Goal: Task Accomplishment & Management: Manage account settings

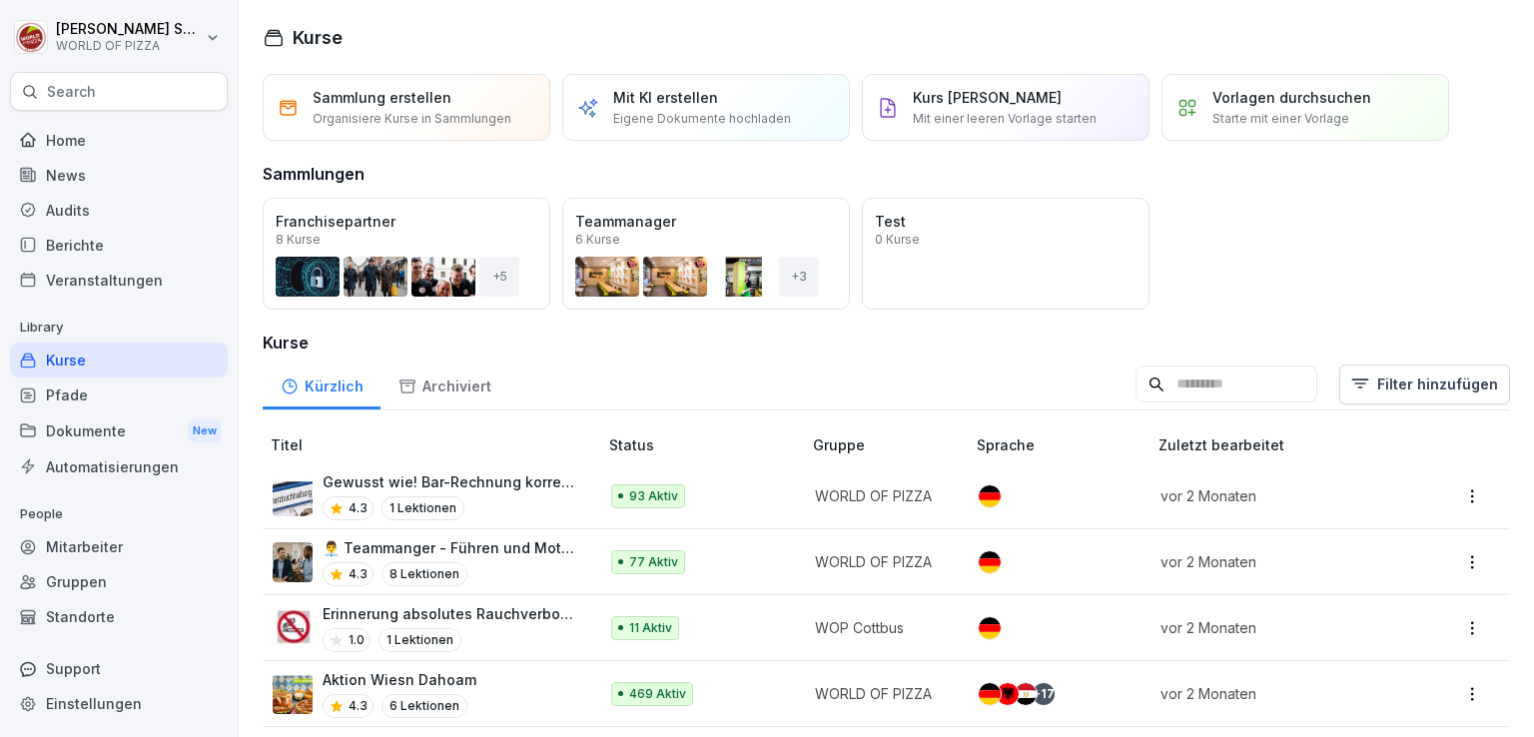
click at [88, 217] on div "Audits" at bounding box center [119, 210] width 218 height 35
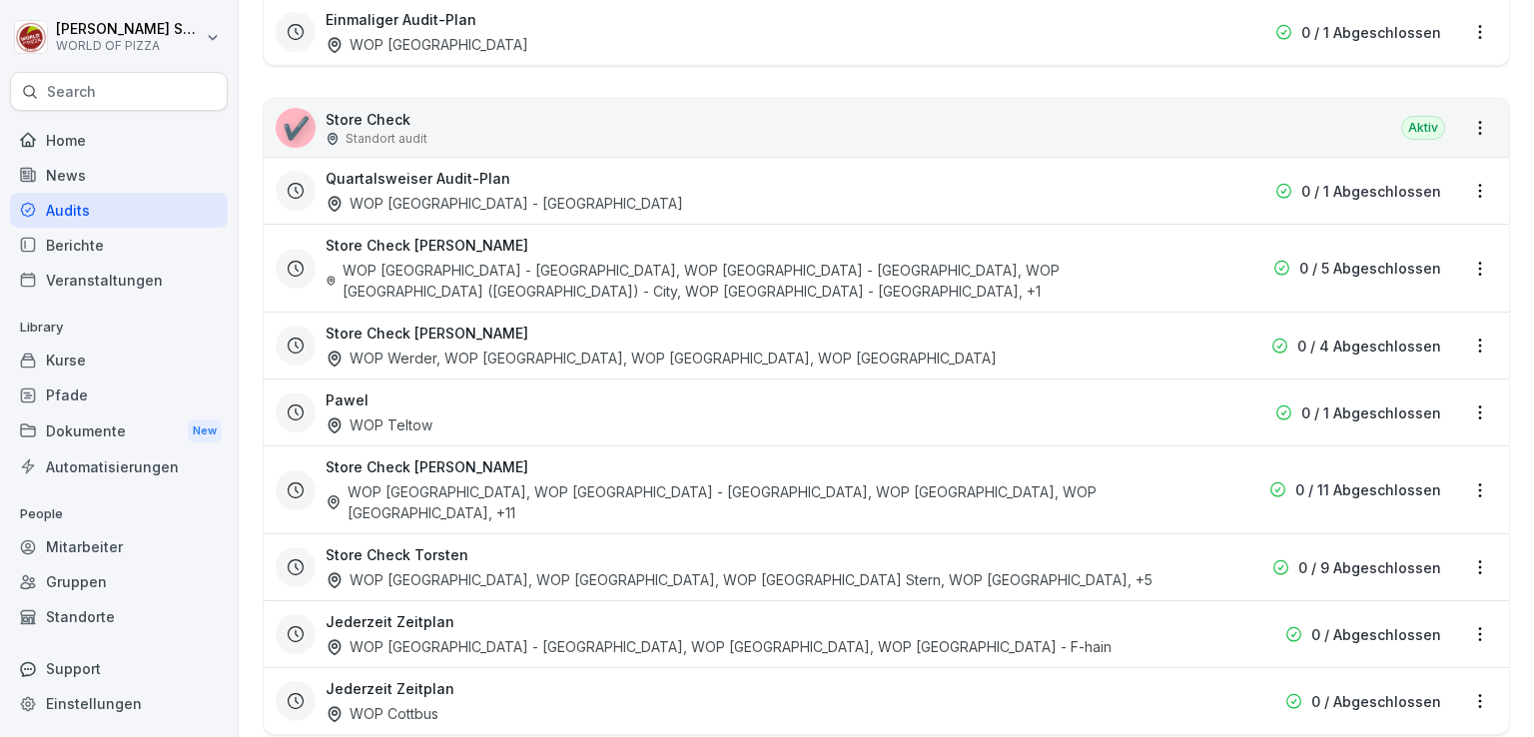
scroll to position [594, 0]
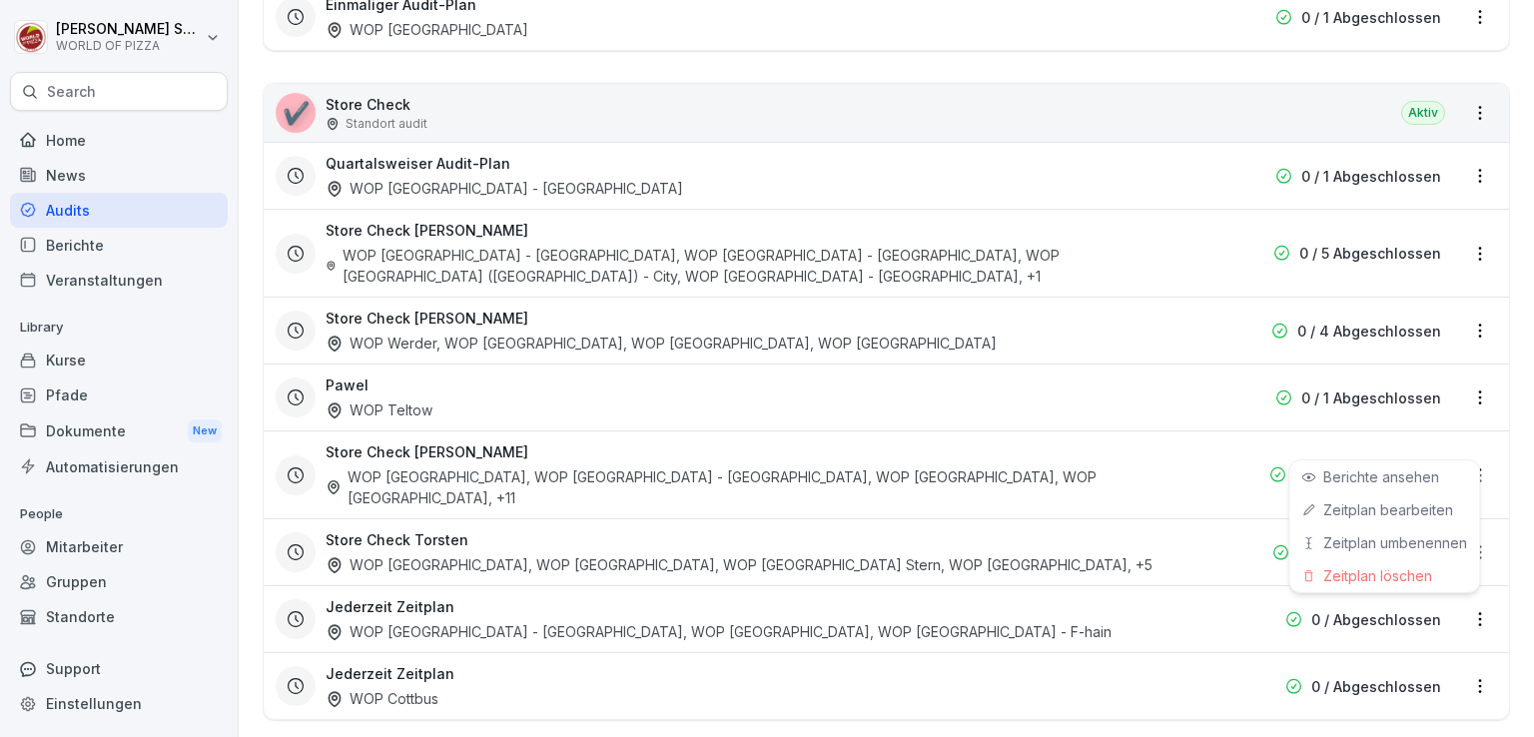
click at [1460, 449] on html "[PERSON_NAME] WORLD OF PIZZA Search Home News Audits Berichte Veranstaltungen L…" at bounding box center [767, 368] width 1534 height 737
click at [0, 0] on link "Berichte ansehen" at bounding box center [0, 0] width 0 height 0
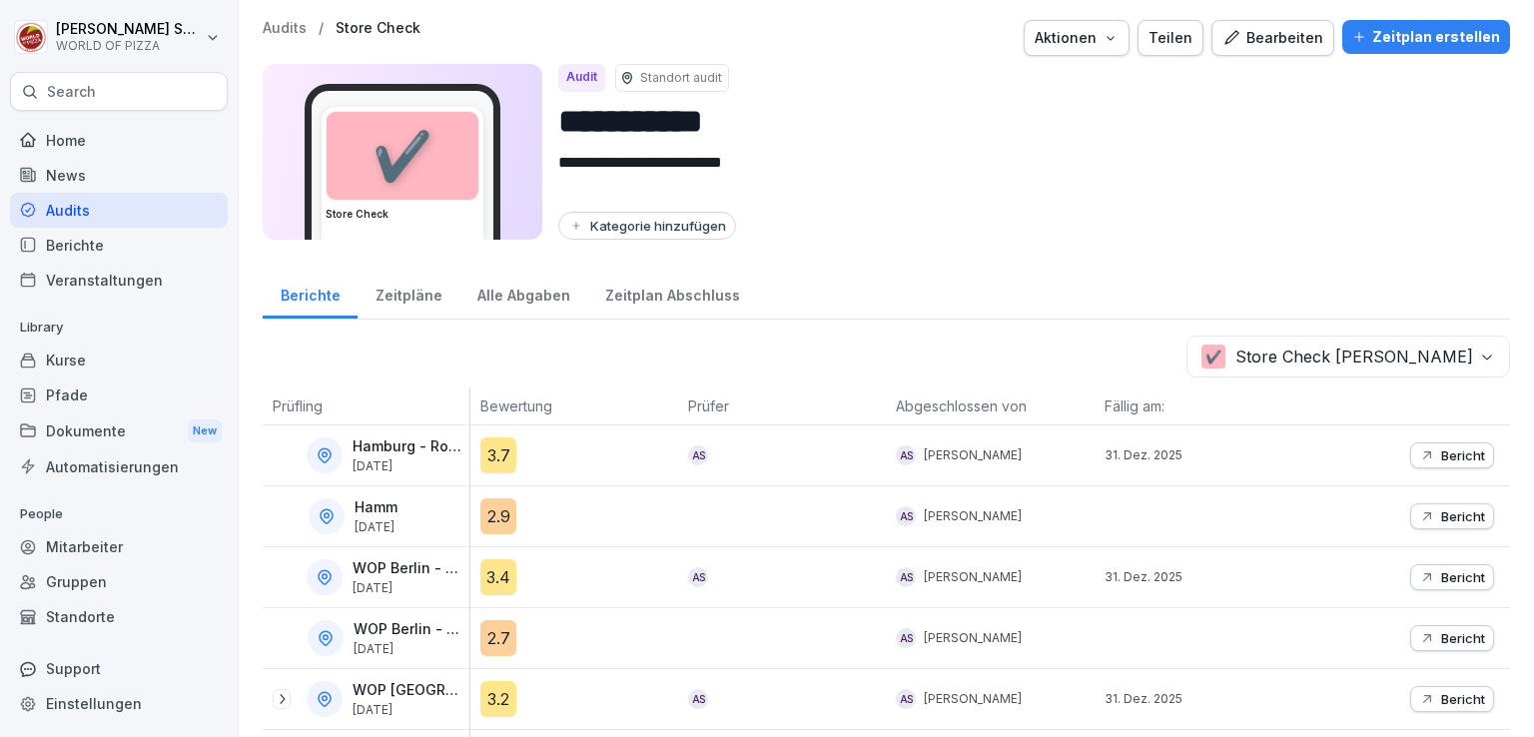
click at [495, 301] on div "Alle Abgaben" at bounding box center [523, 293] width 128 height 51
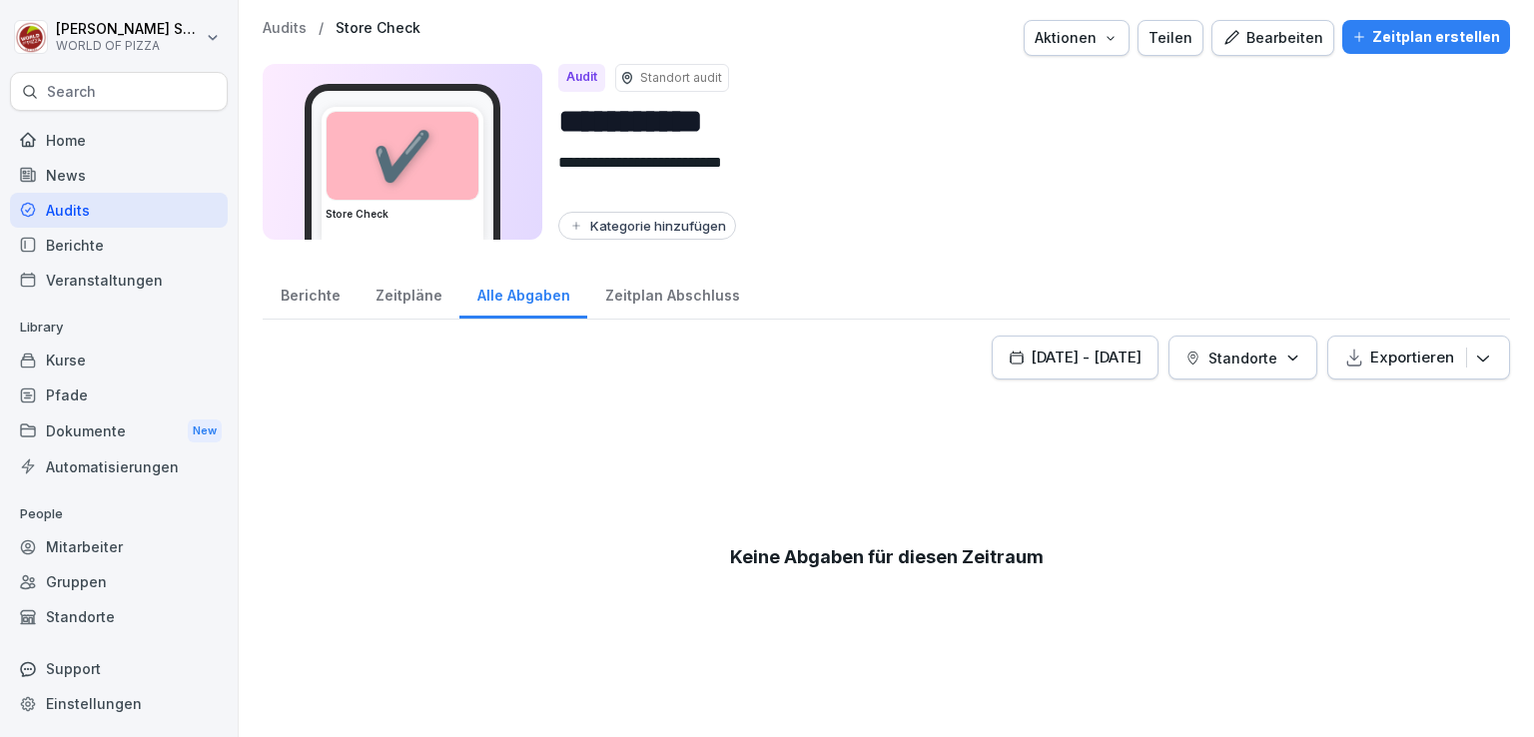
click at [1234, 354] on p "Standorte" at bounding box center [1242, 357] width 69 height 21
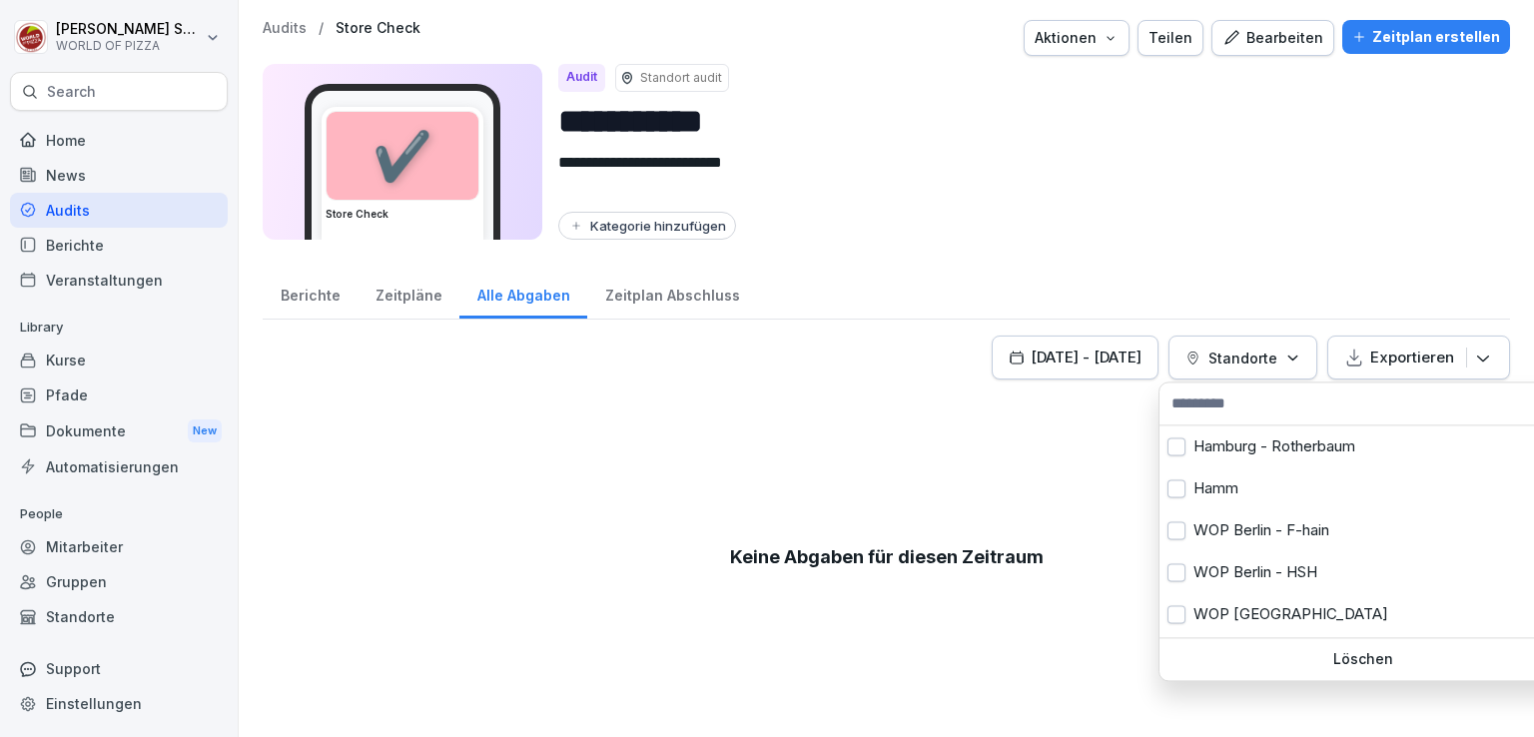
click at [1237, 395] on input "text" at bounding box center [1362, 403] width 394 height 30
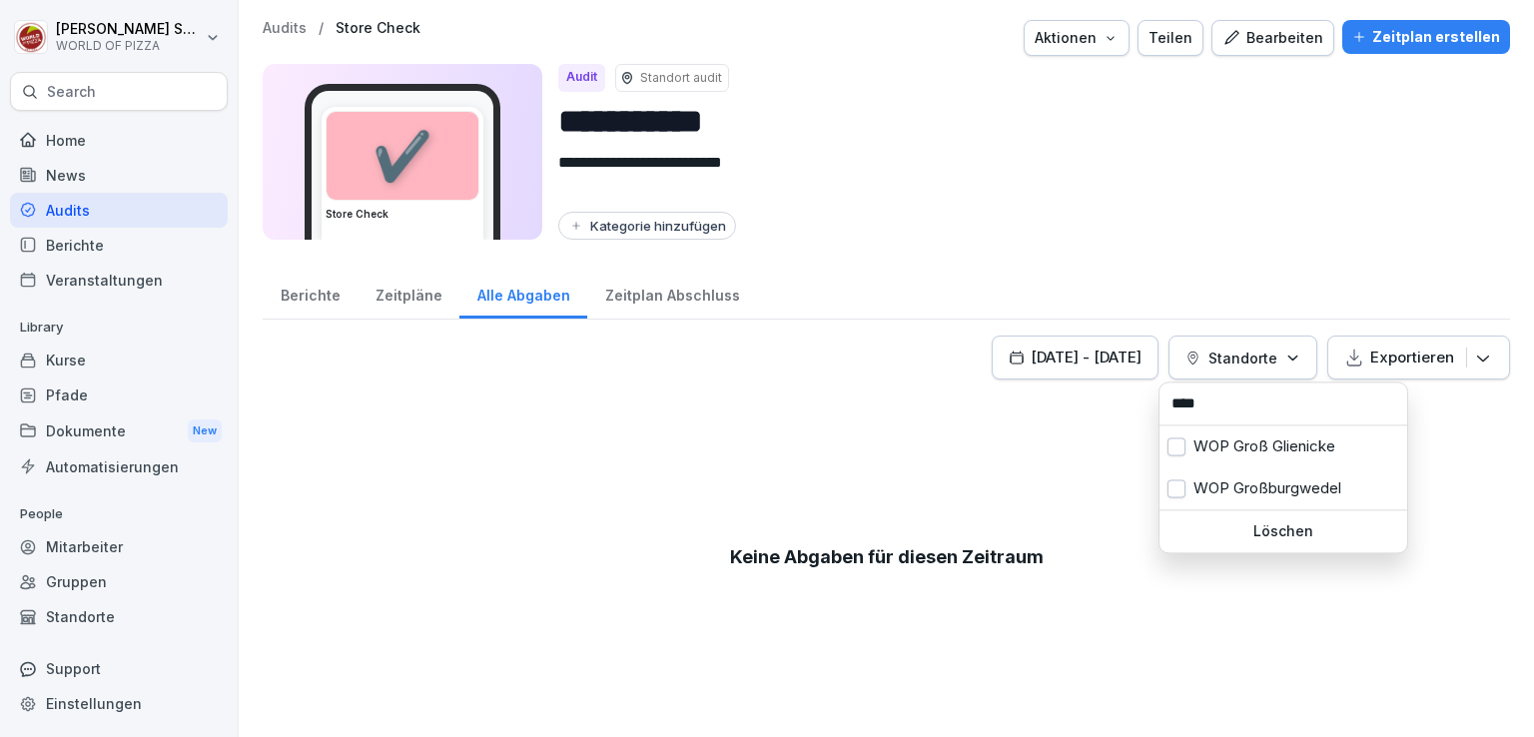
type input "****"
click at [1230, 481] on div "WOP Großburgwedel" at bounding box center [1283, 488] width 248 height 42
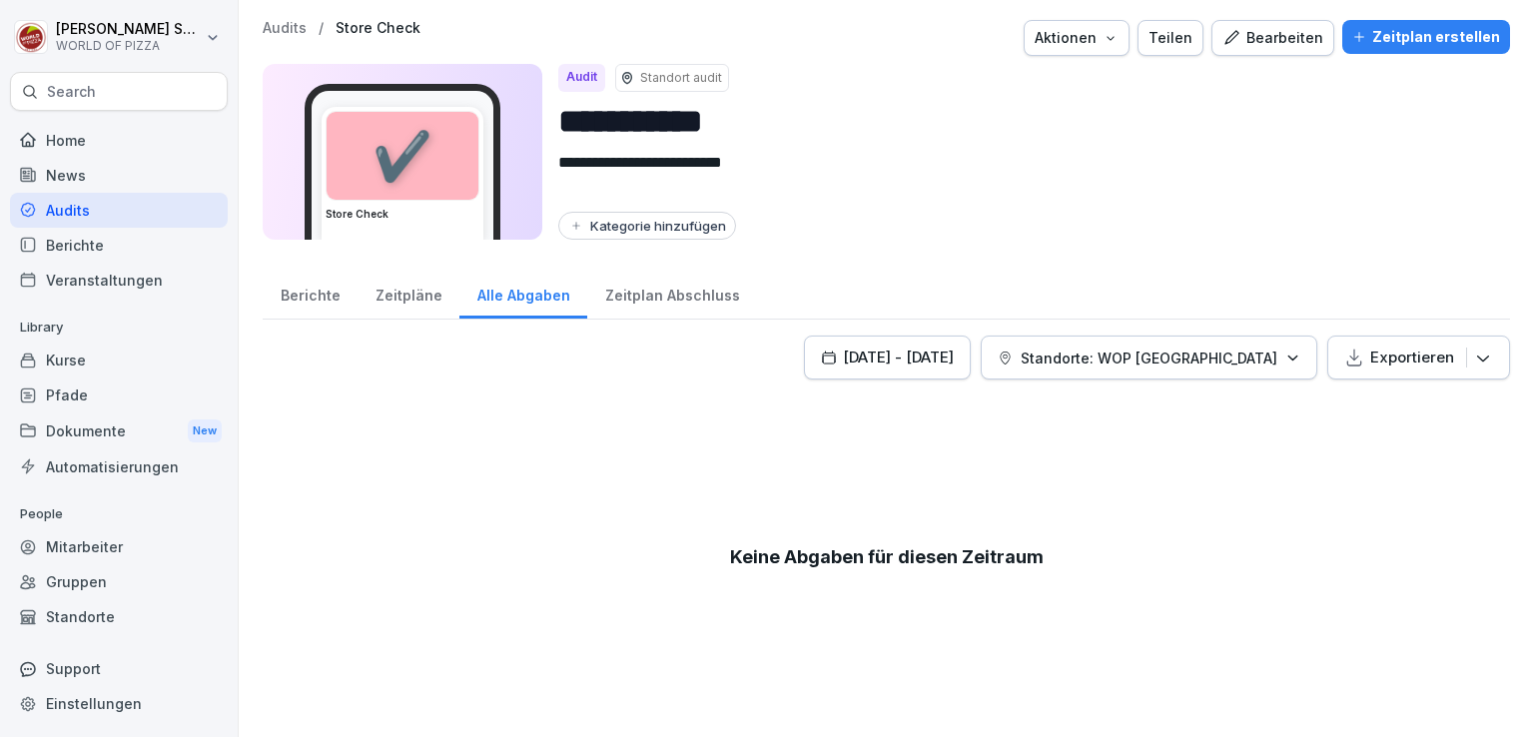
click at [919, 473] on html "**********" at bounding box center [767, 368] width 1534 height 737
click at [931, 355] on div "[DATE] - [DATE]" at bounding box center [887, 357] width 133 height 22
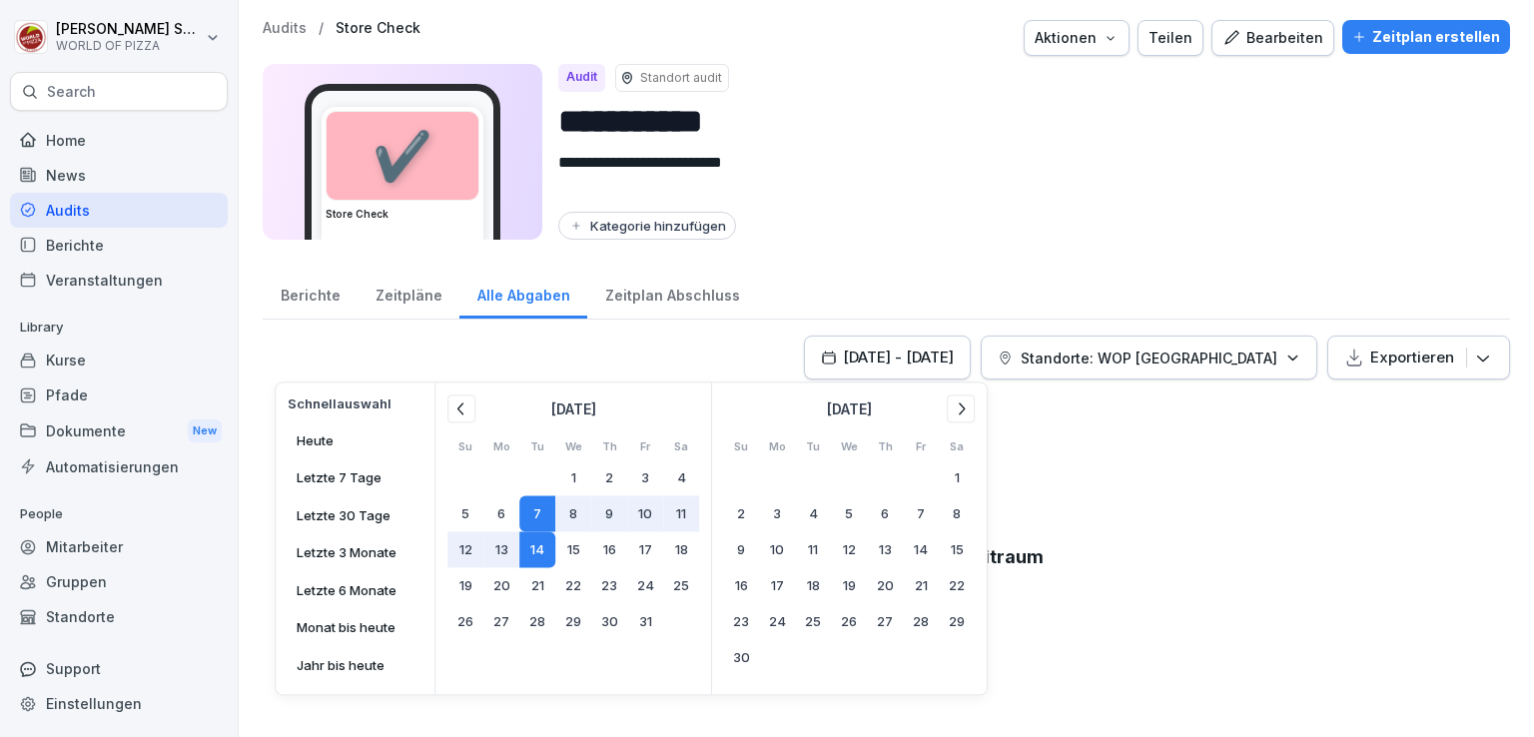
click at [457, 408] on icon at bounding box center [460, 408] width 6 height 12
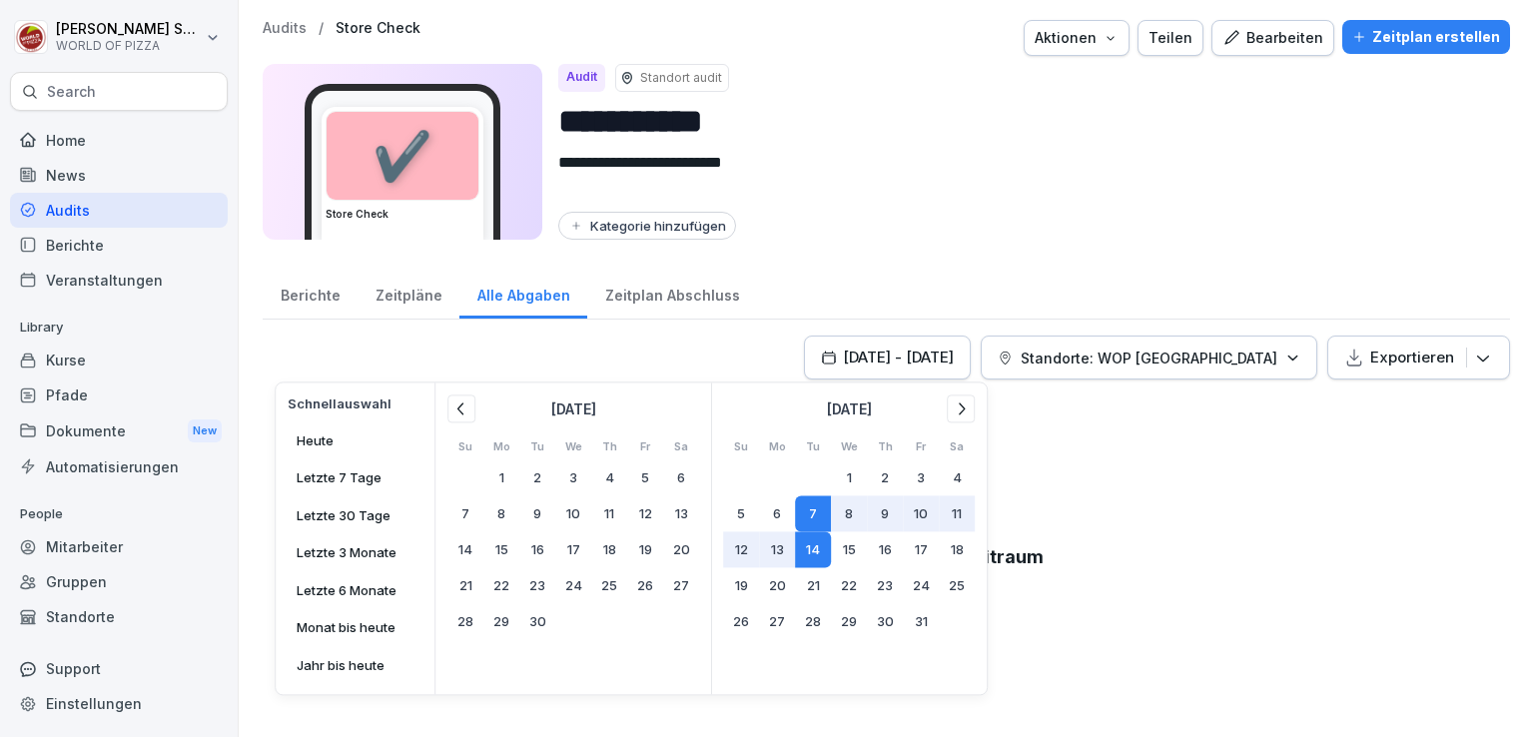
click at [457, 408] on icon at bounding box center [460, 408] width 6 height 12
click at [524, 491] on button "1" at bounding box center [537, 477] width 36 height 36
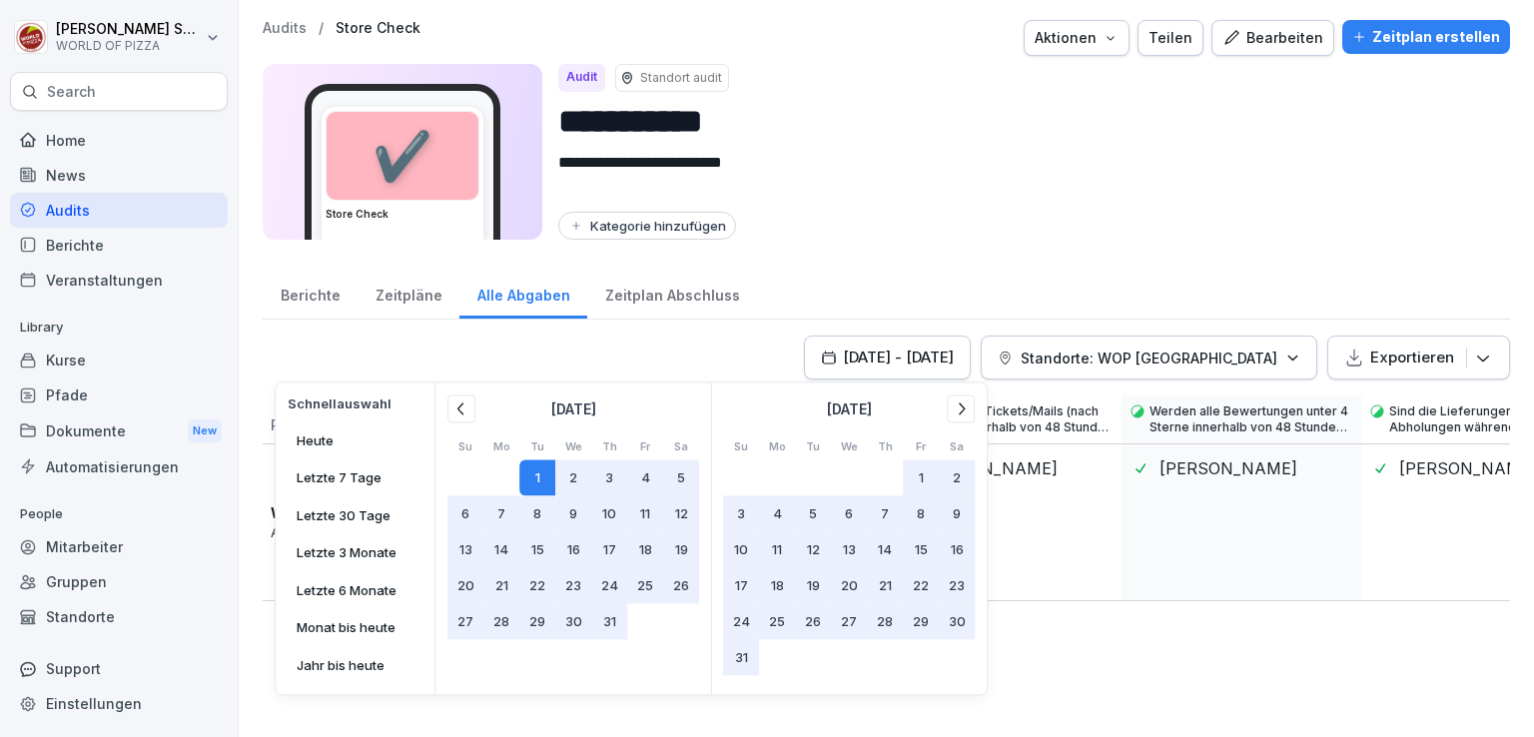
click at [965, 404] on icon at bounding box center [961, 408] width 20 height 20
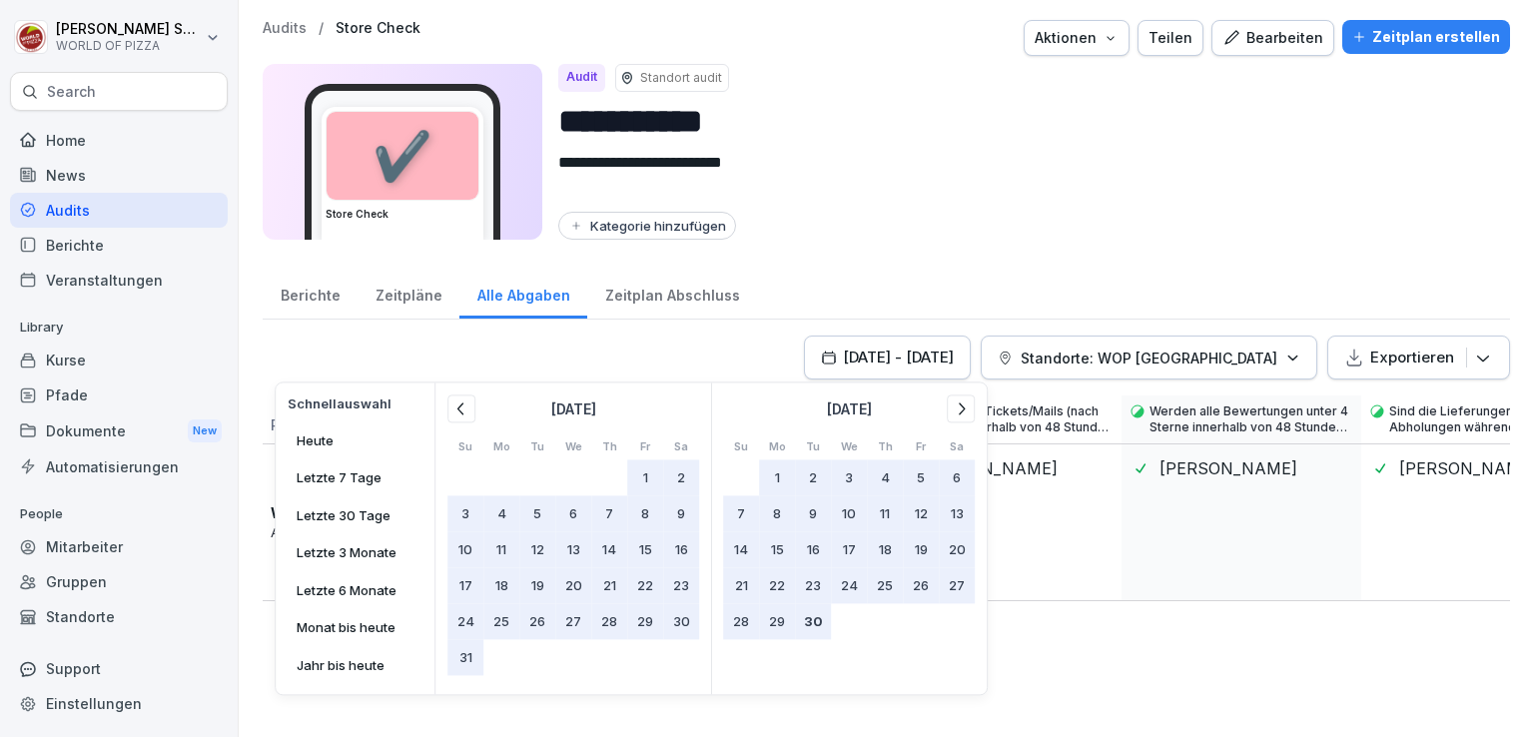
click at [810, 628] on button "30" at bounding box center [813, 621] width 36 height 36
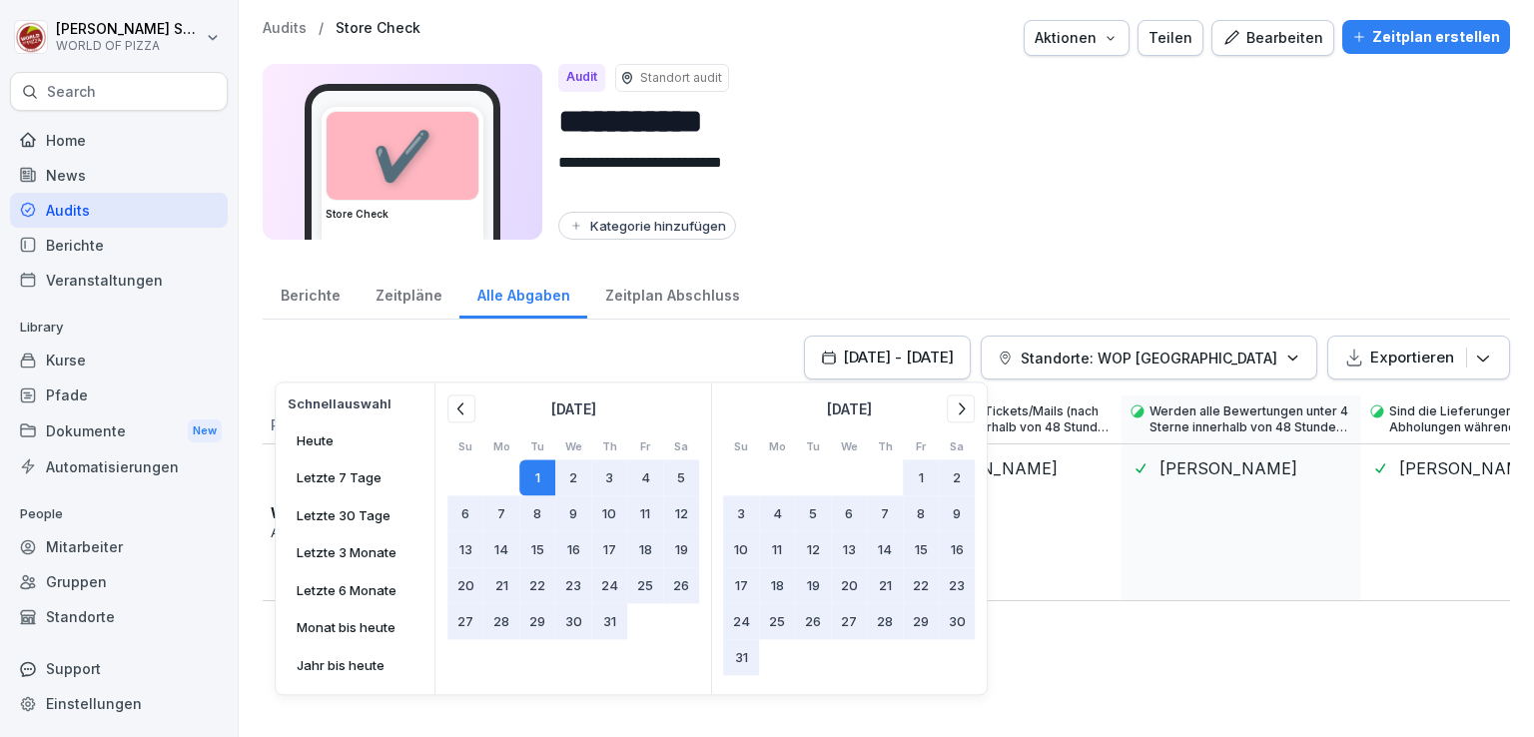
click at [959, 400] on icon at bounding box center [961, 408] width 20 height 20
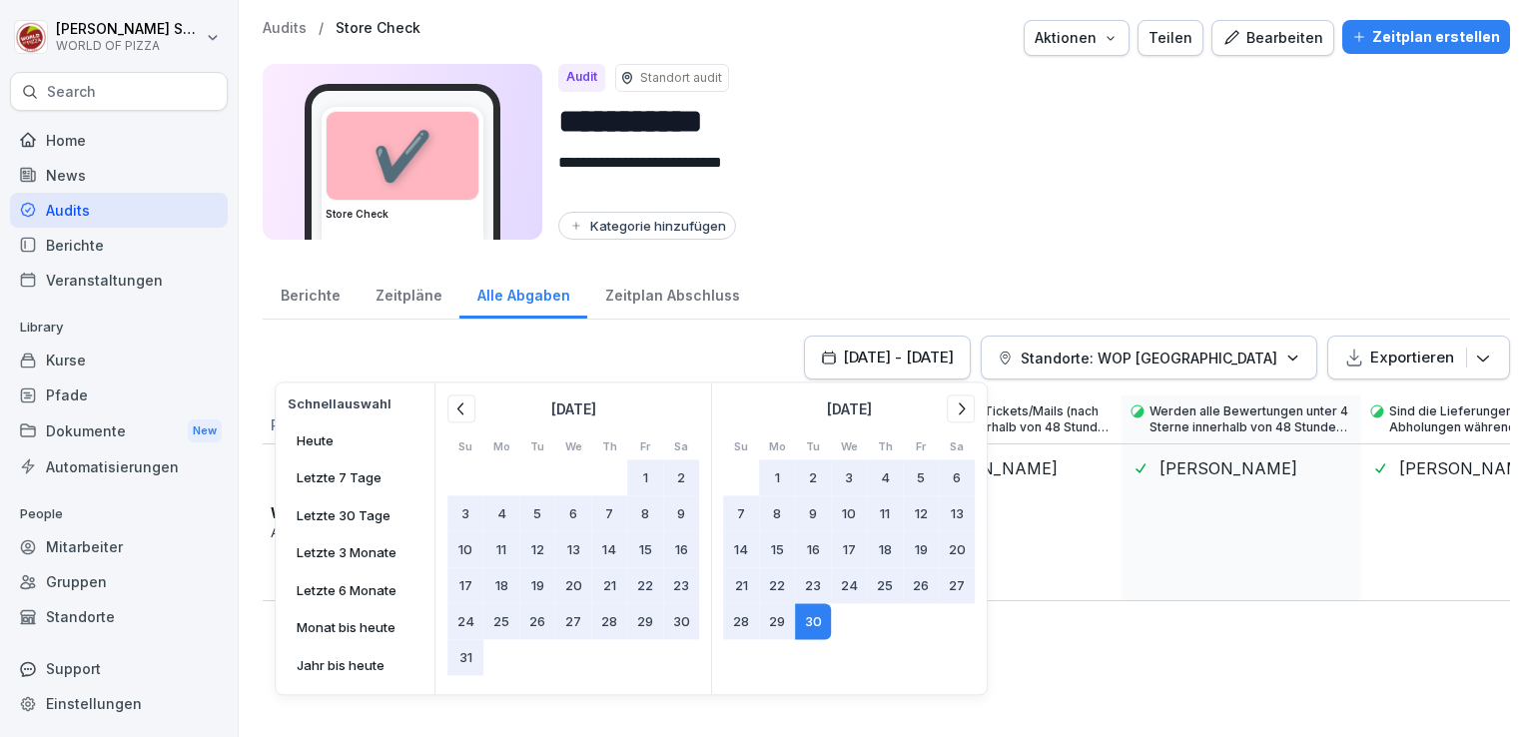
click at [1108, 651] on div "[DATE] - [DATE] Schnellauswahl [DATE] Letzte 7 Tage Letzte 30 Tage Letzte 3 Mon…" at bounding box center [886, 525] width 1247 height 381
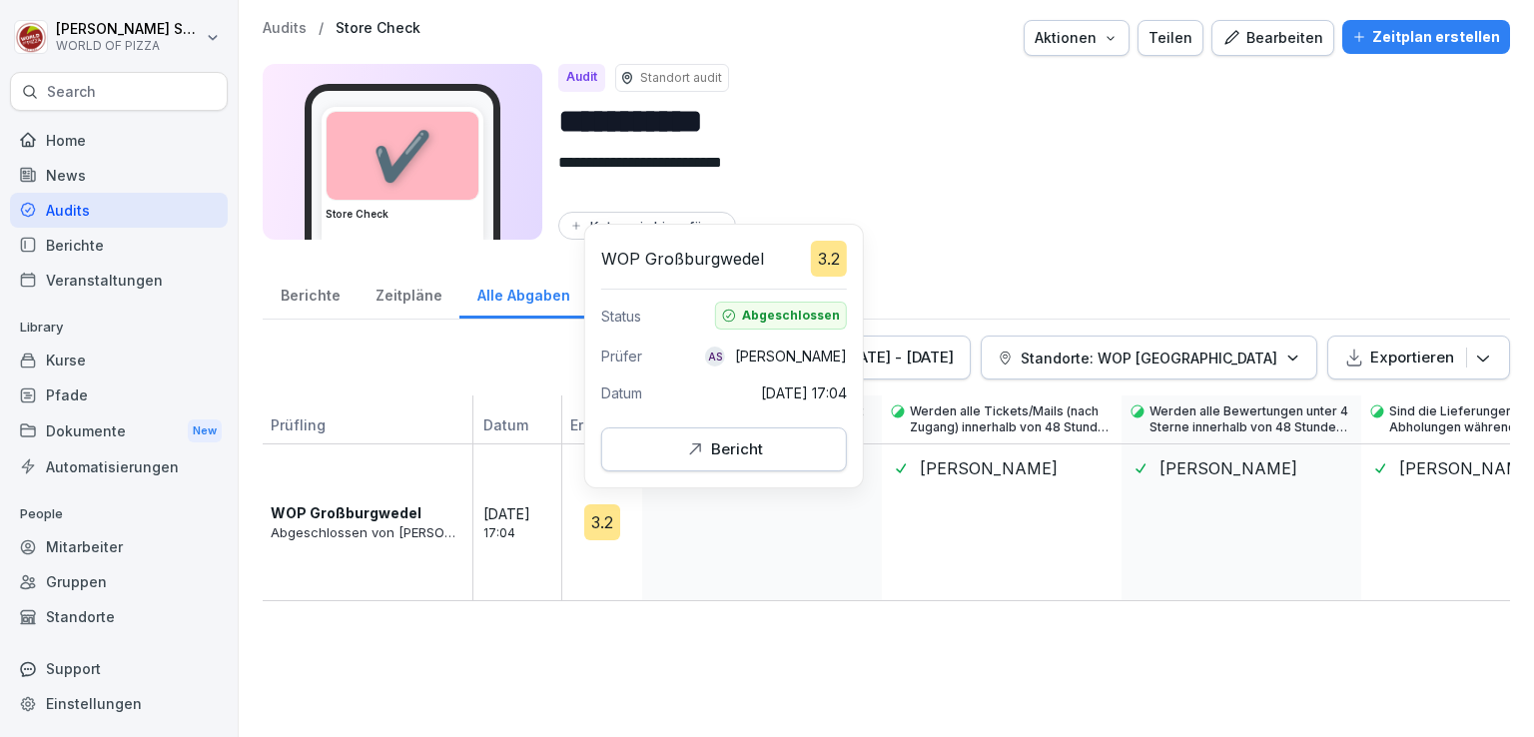
click at [649, 444] on div "Bericht" at bounding box center [724, 449] width 212 height 22
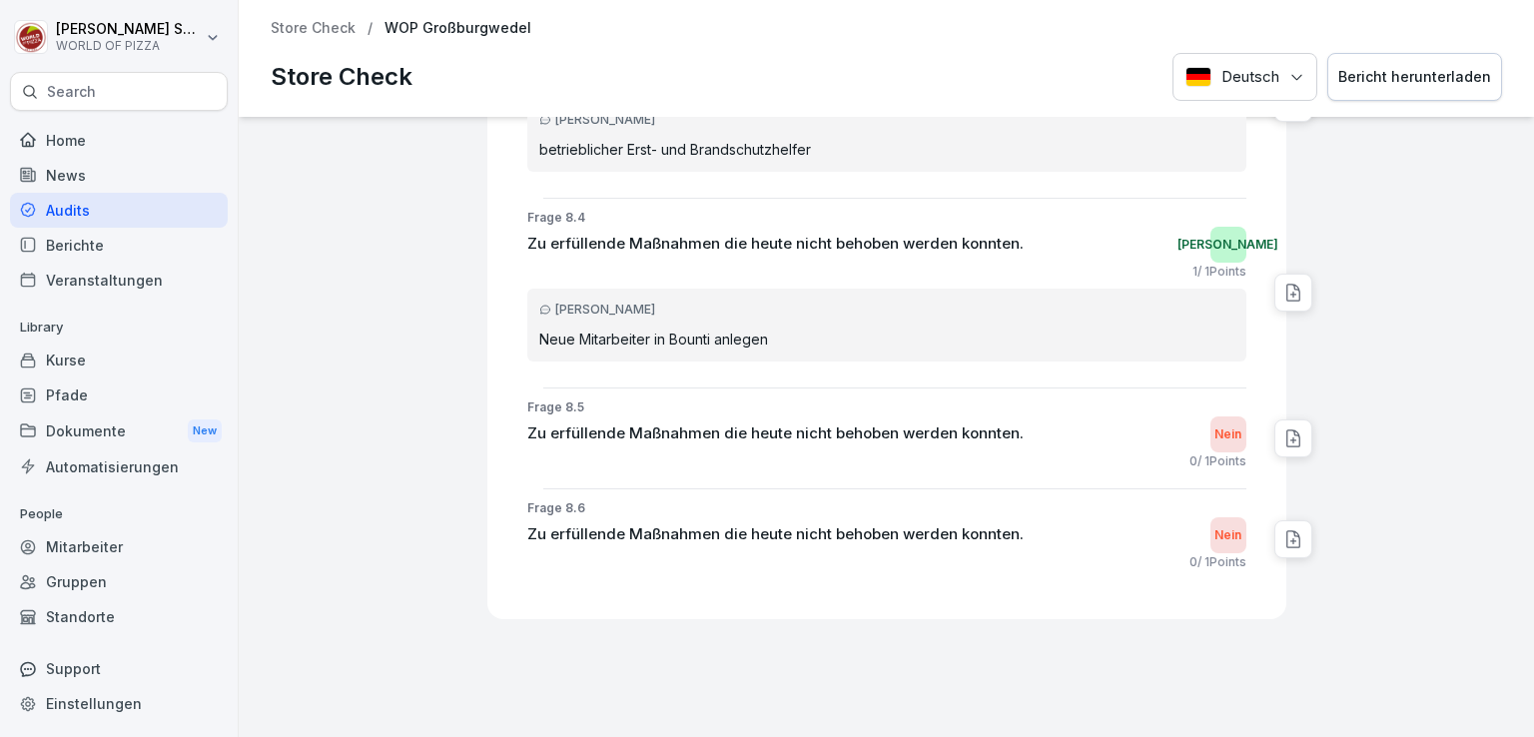
scroll to position [34015, 0]
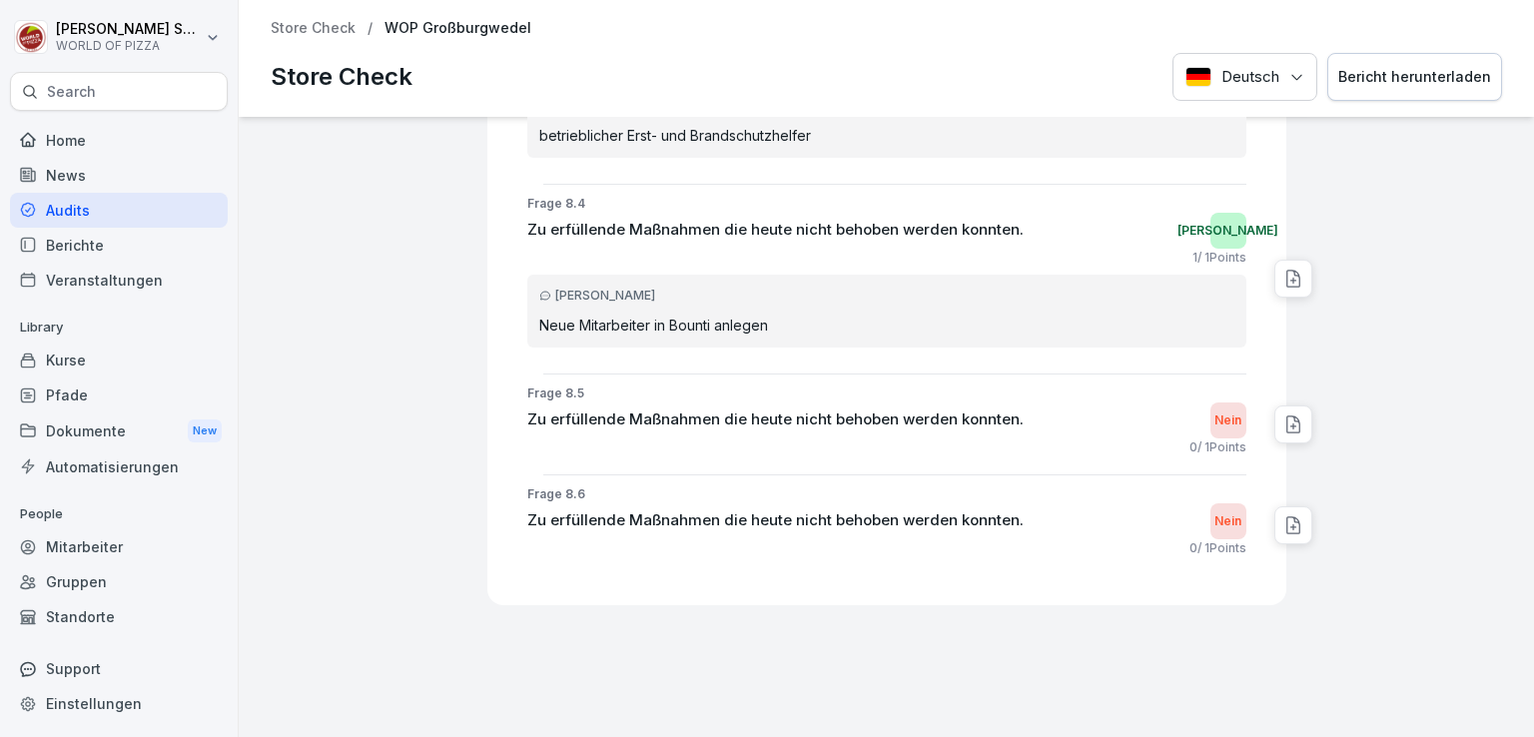
click at [87, 249] on div "Berichte" at bounding box center [119, 245] width 218 height 35
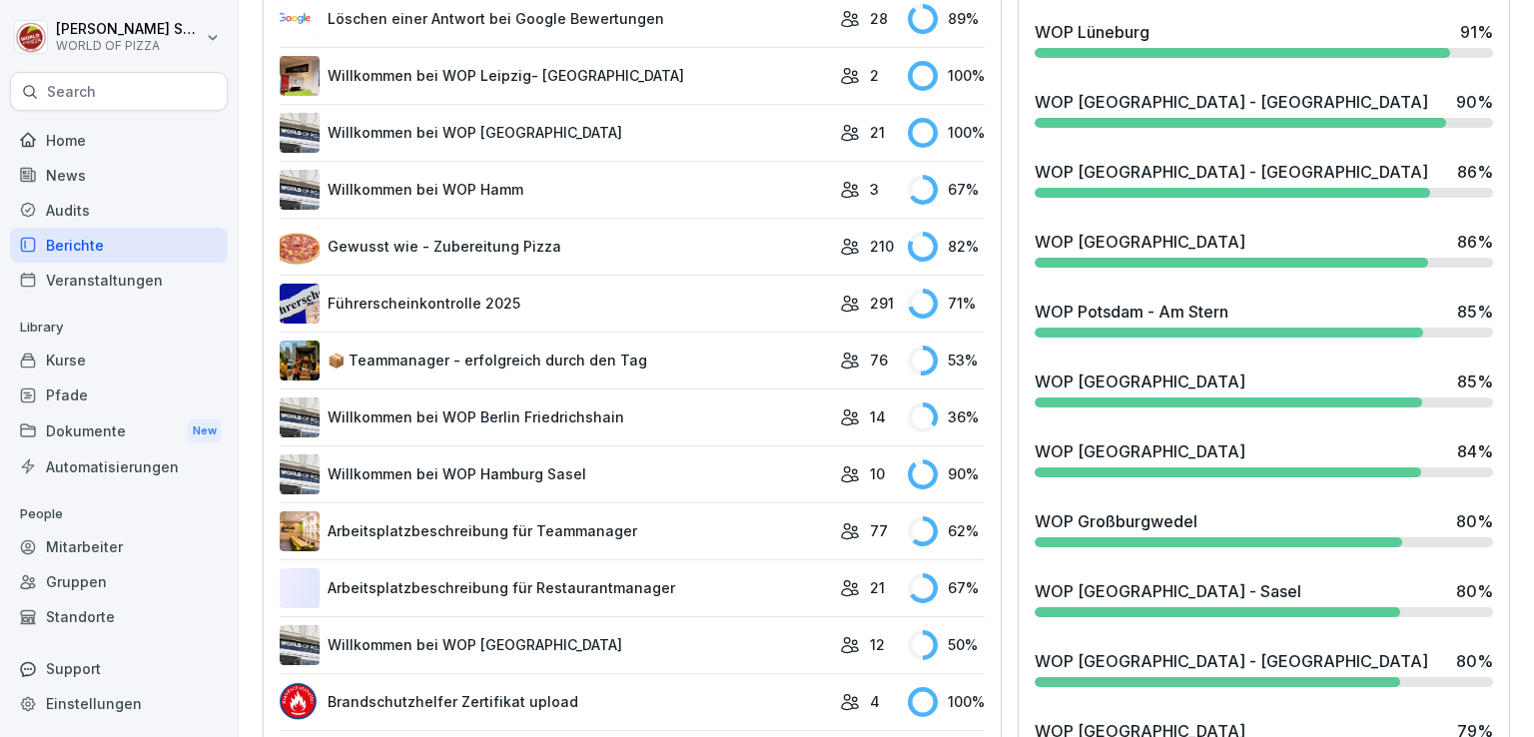
scroll to position [1073, 0]
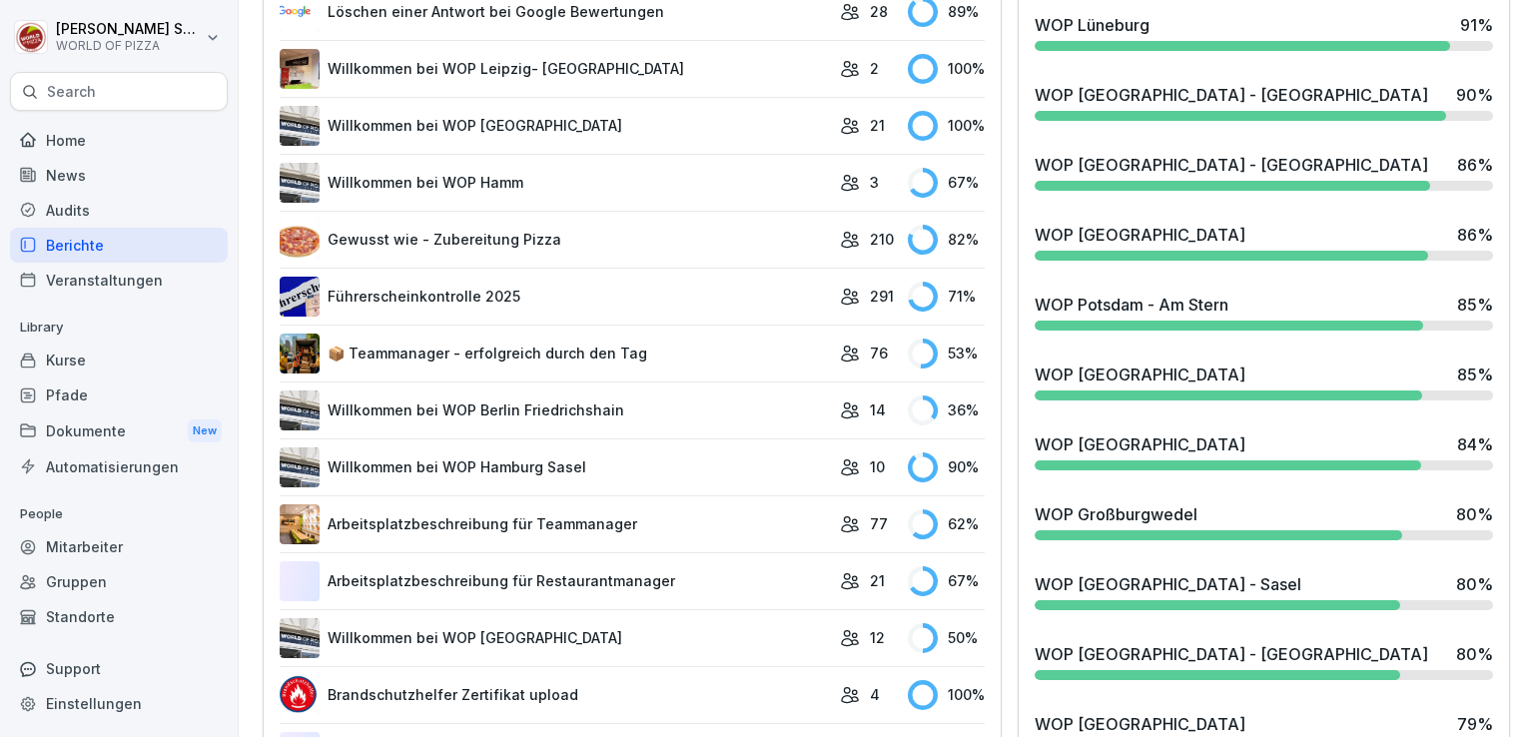
click at [1119, 530] on div at bounding box center [1217, 535] width 367 height 10
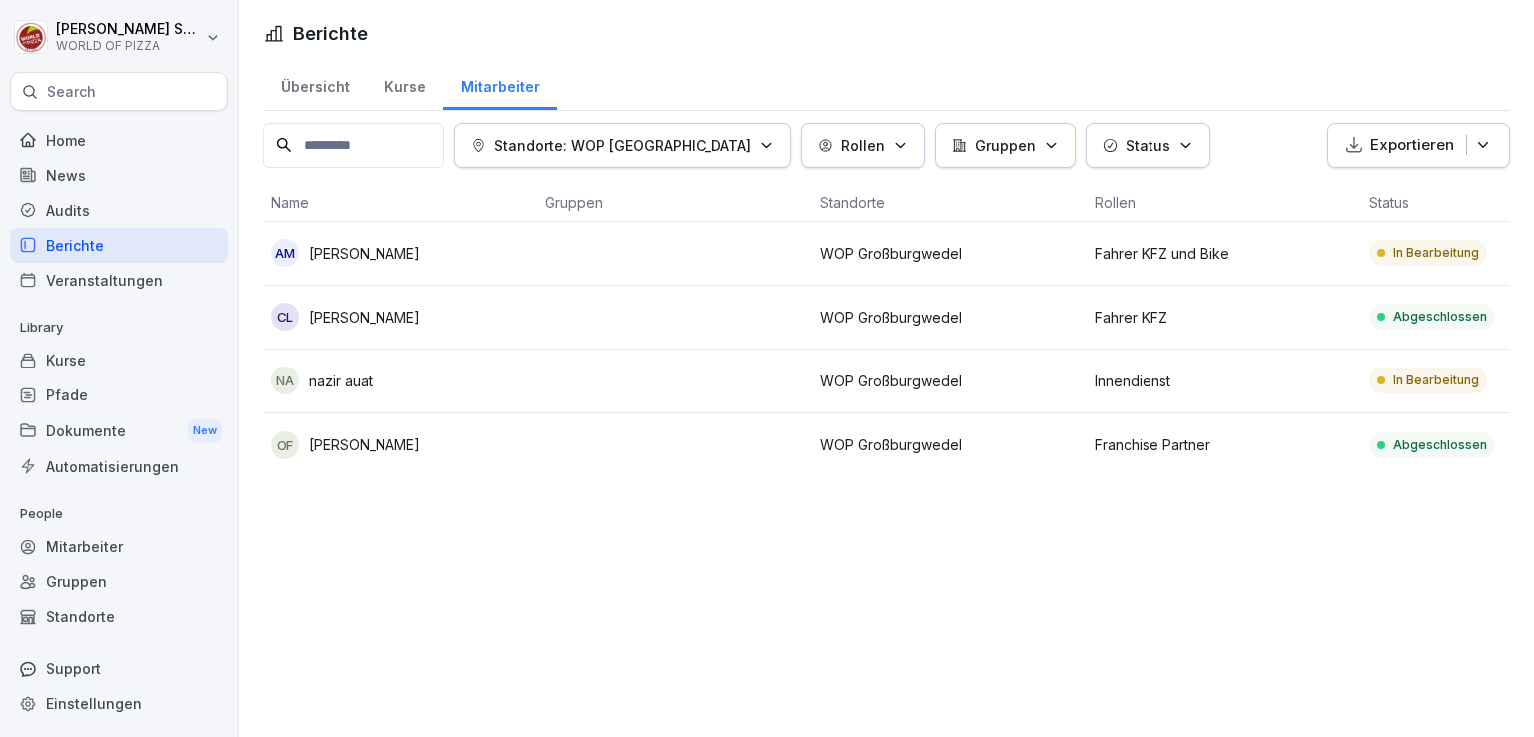
click at [366, 431] on div "OF [PERSON_NAME]" at bounding box center [400, 445] width 259 height 28
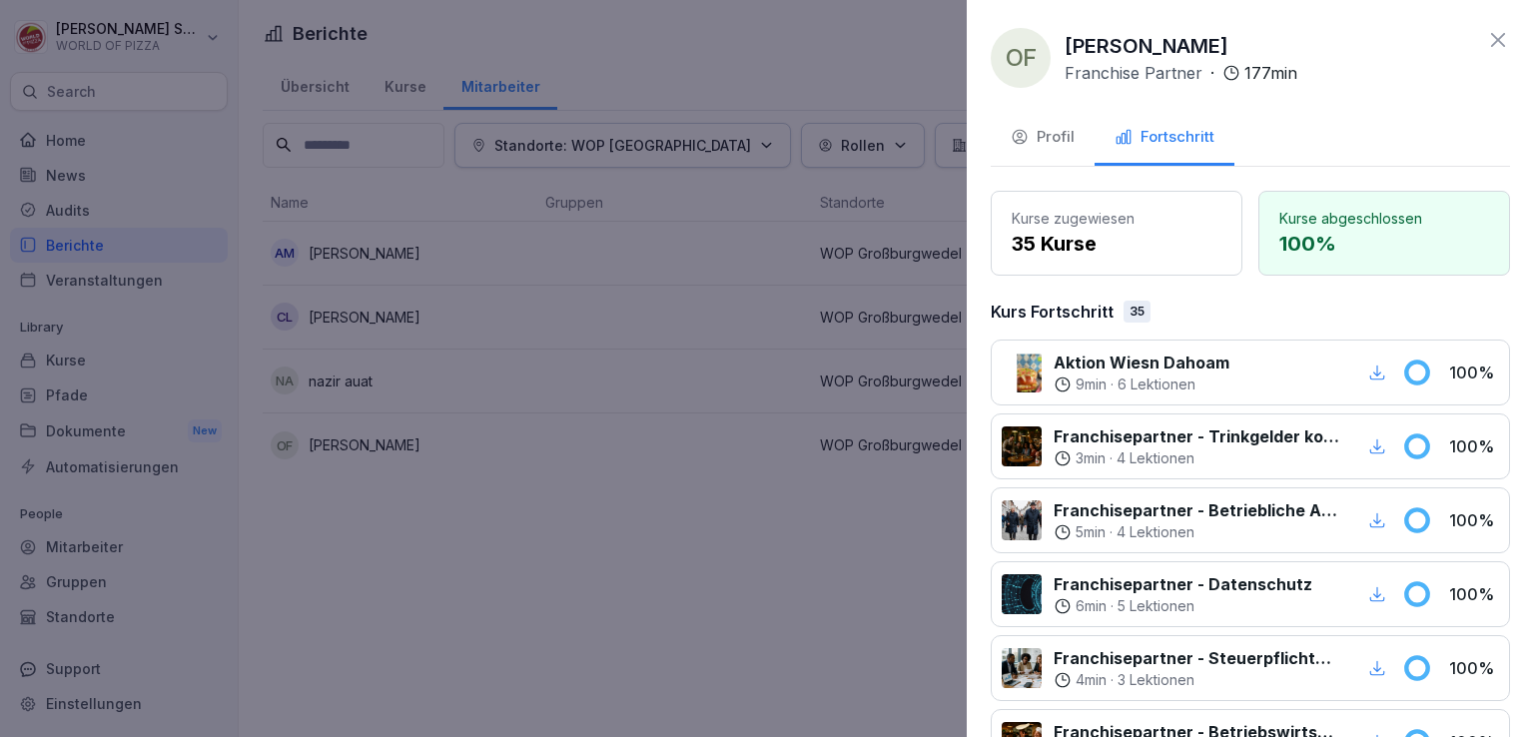
click at [1486, 40] on icon at bounding box center [1498, 40] width 24 height 24
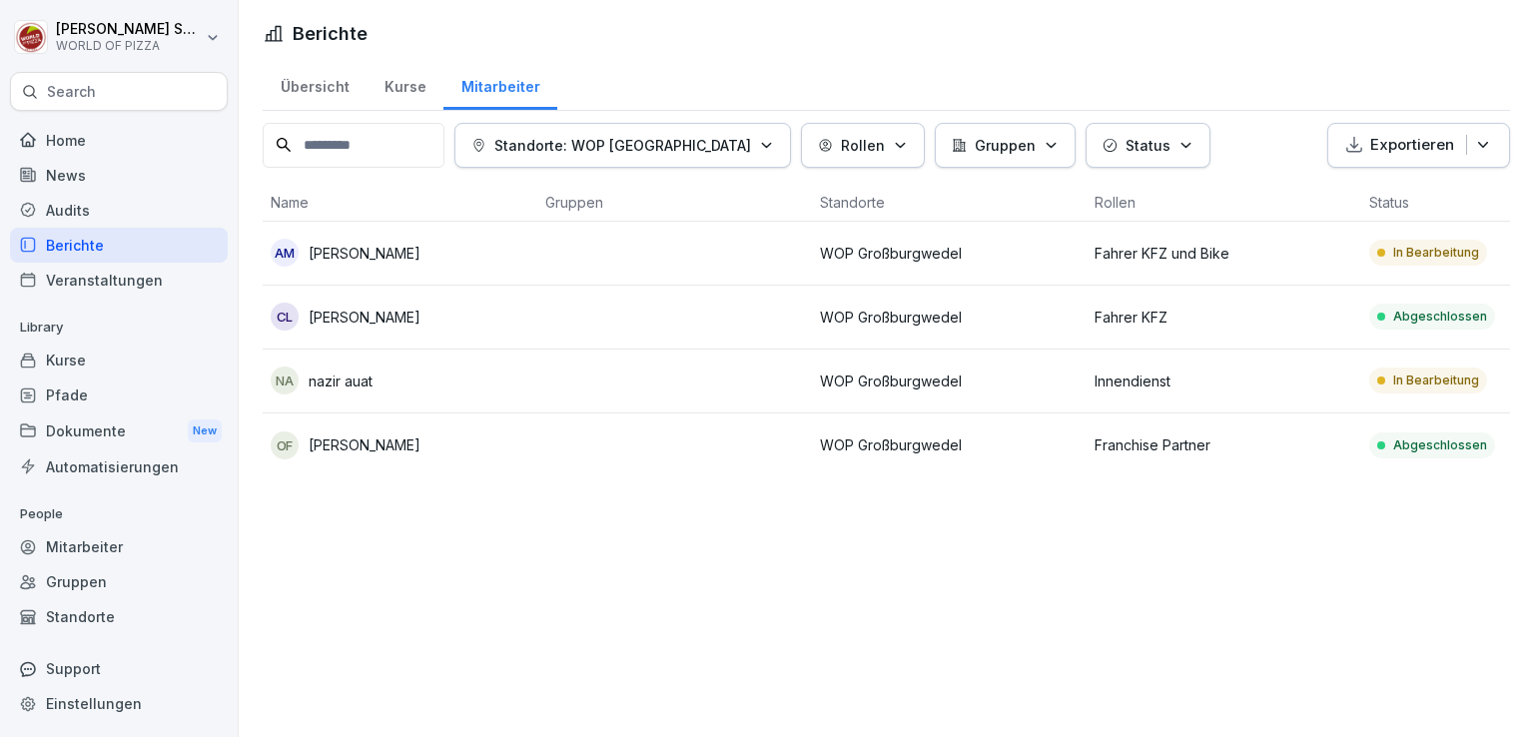
click at [380, 261] on p "[PERSON_NAME]" at bounding box center [365, 253] width 112 height 21
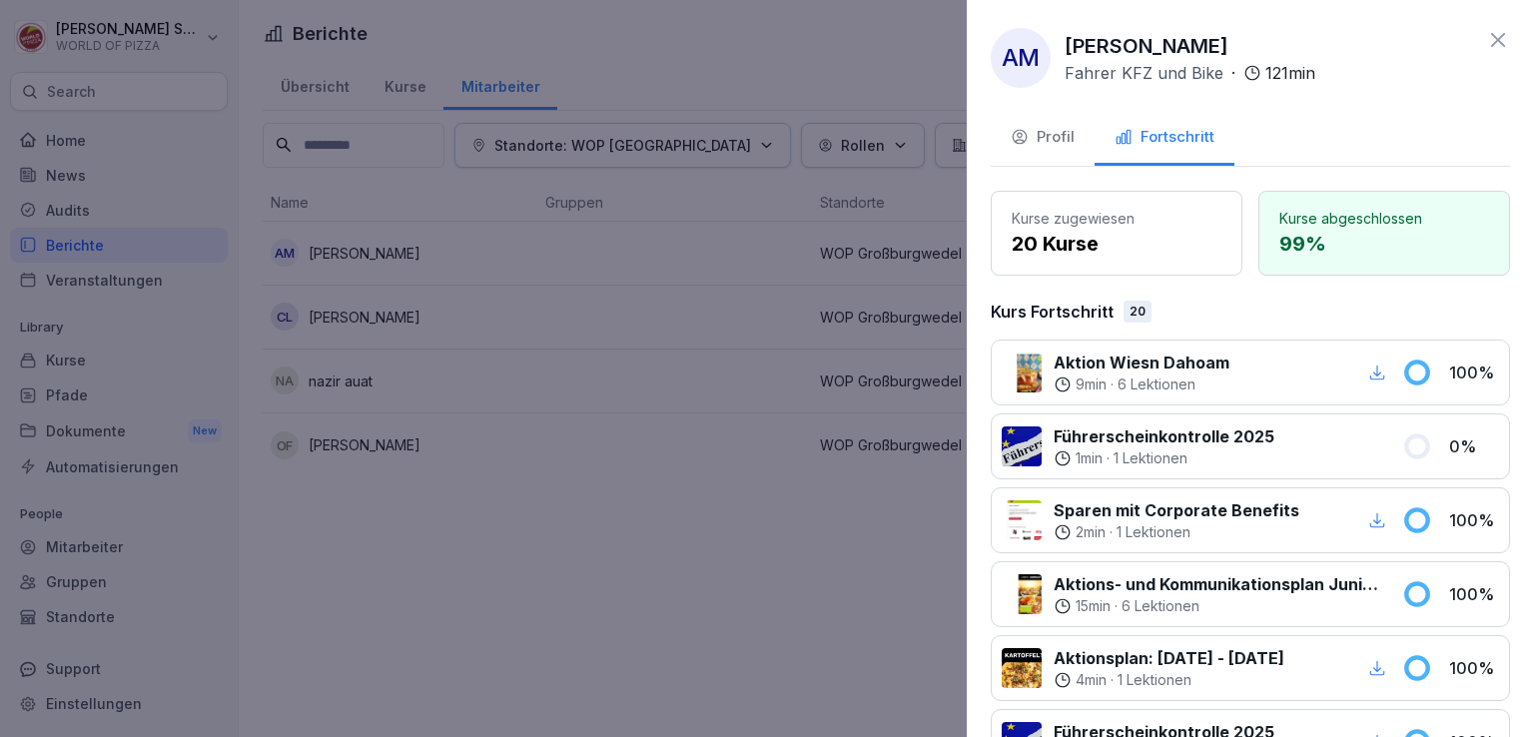
click at [1486, 35] on icon at bounding box center [1498, 40] width 24 height 24
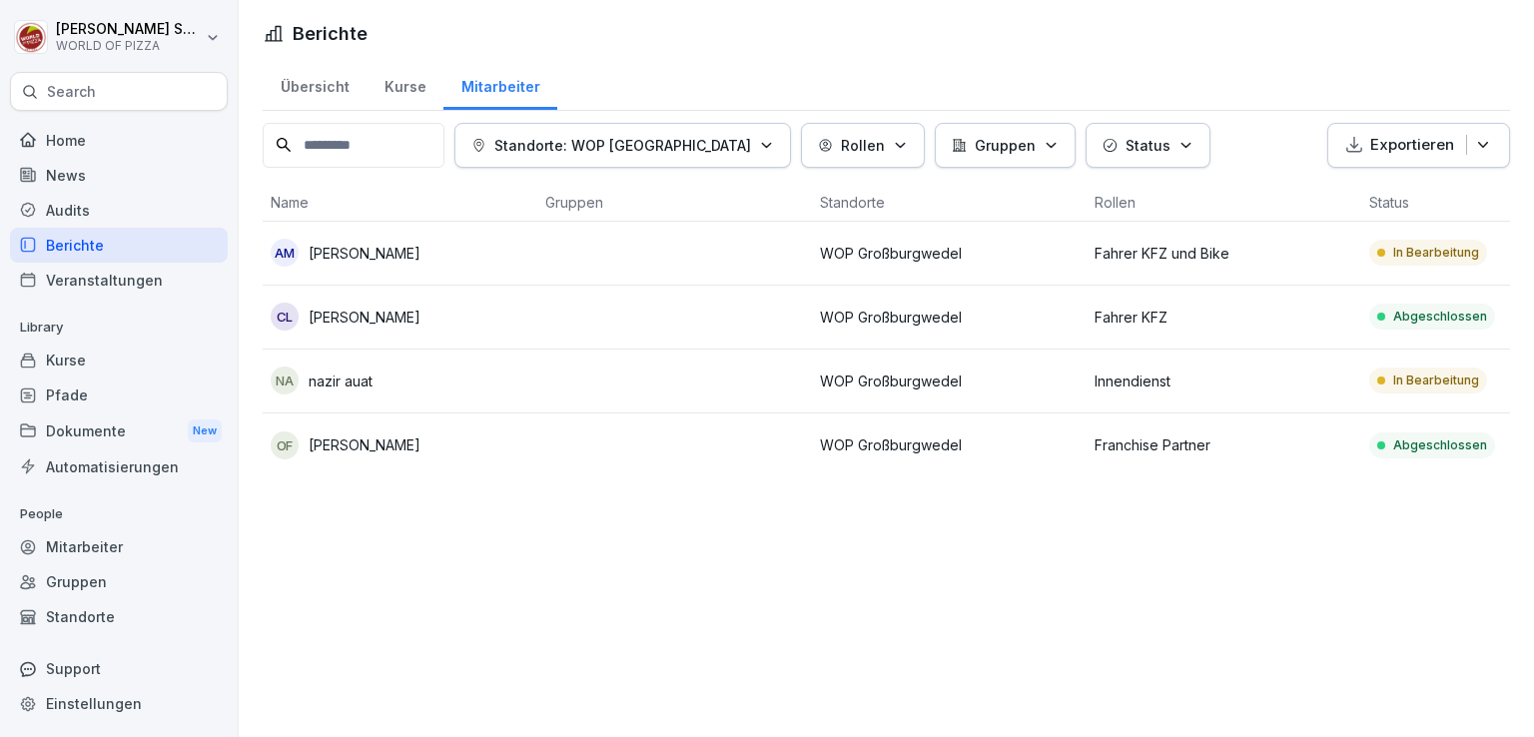
click at [381, 307] on p "[PERSON_NAME]" at bounding box center [365, 317] width 112 height 21
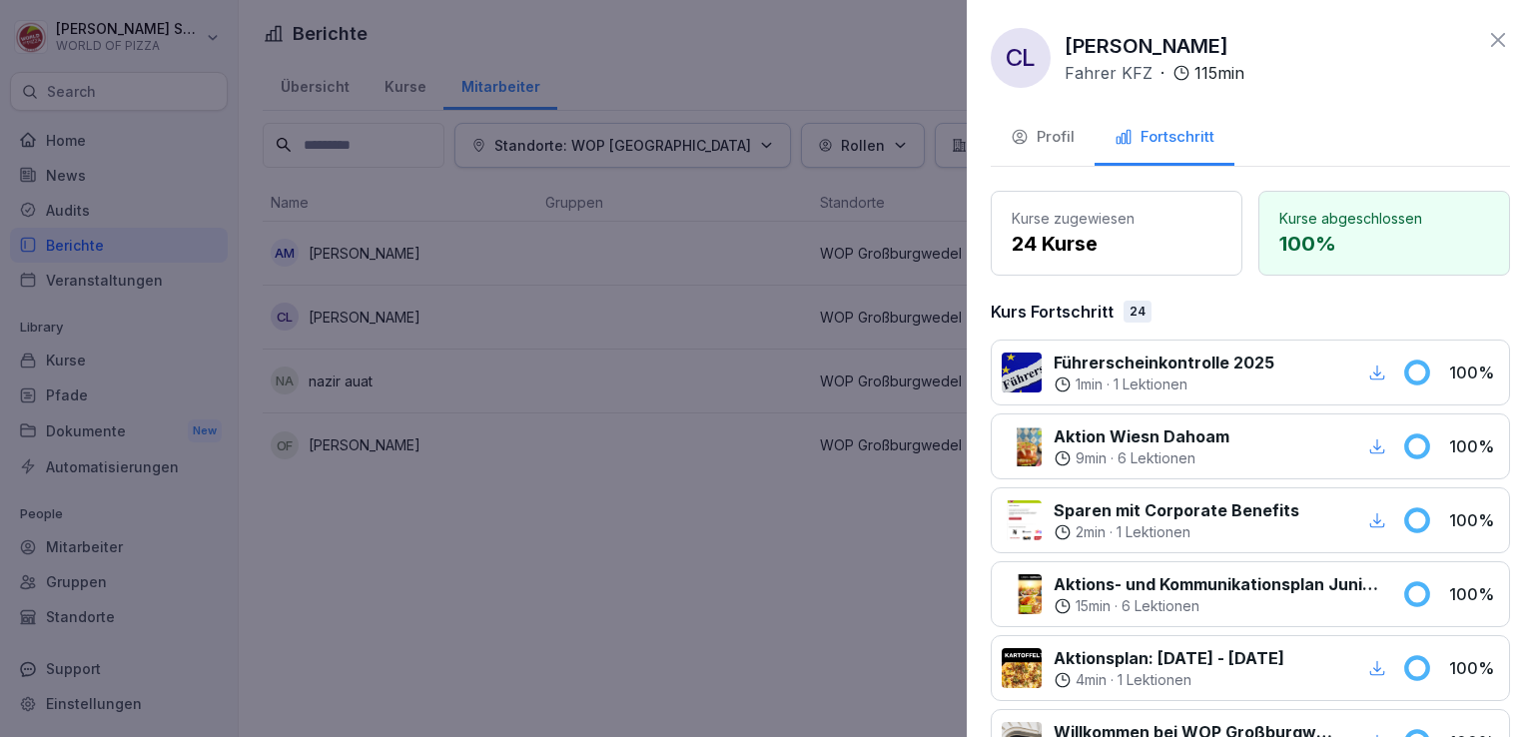
click at [1491, 45] on icon at bounding box center [1498, 40] width 14 height 14
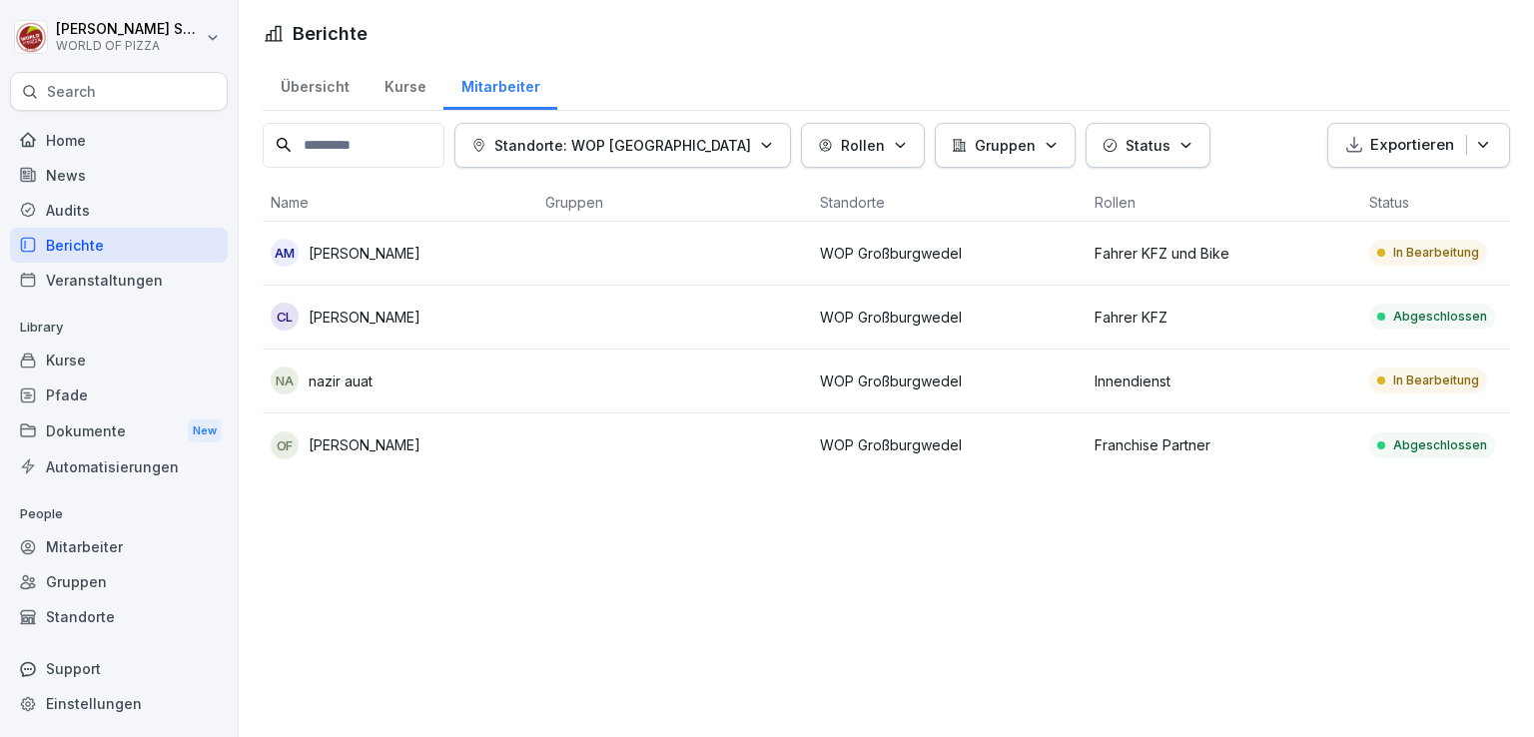
click at [352, 384] on p "nazir auat" at bounding box center [341, 380] width 64 height 21
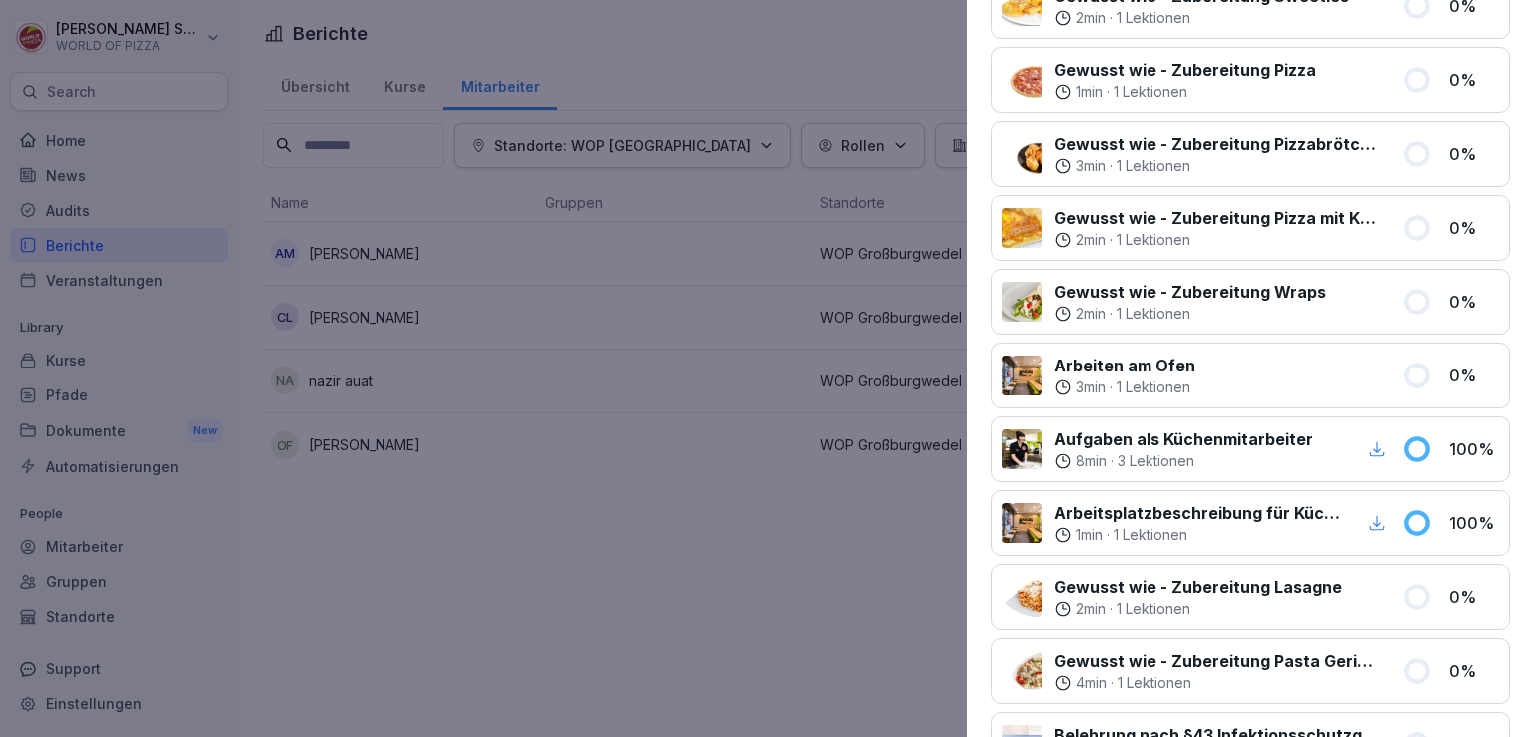
scroll to position [512, 0]
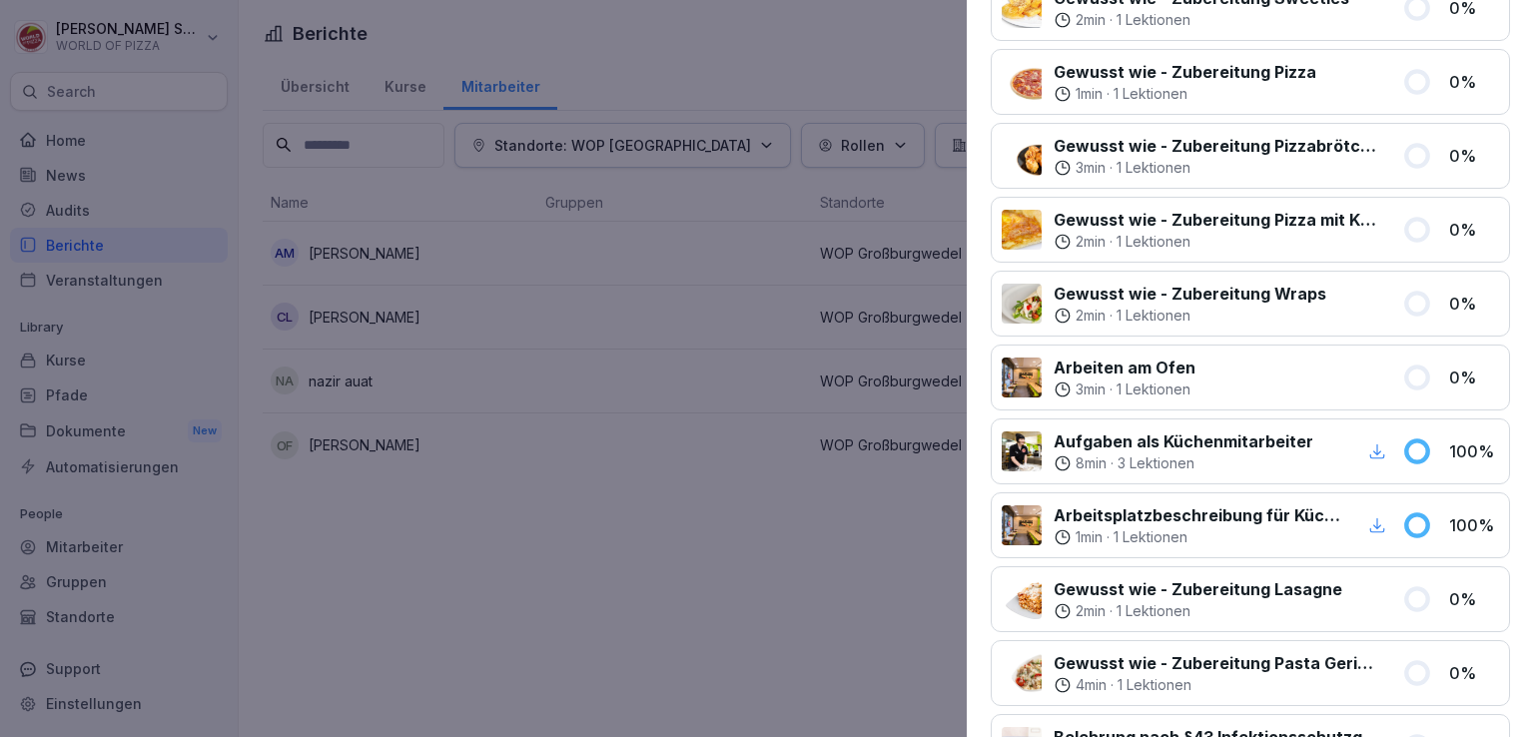
click at [605, 376] on div at bounding box center [767, 368] width 1534 height 737
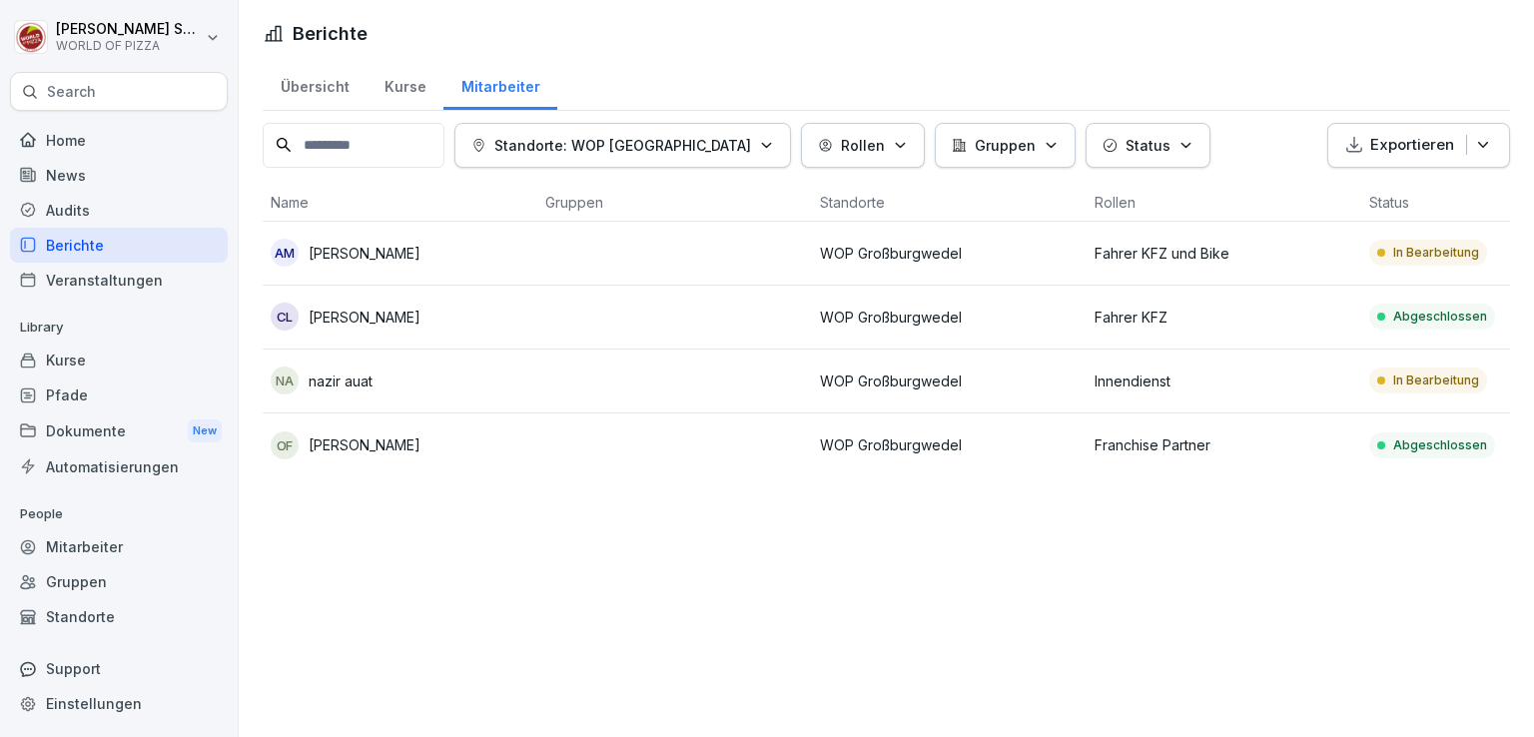
click at [1163, 393] on td "Innendienst" at bounding box center [1223, 381] width 275 height 64
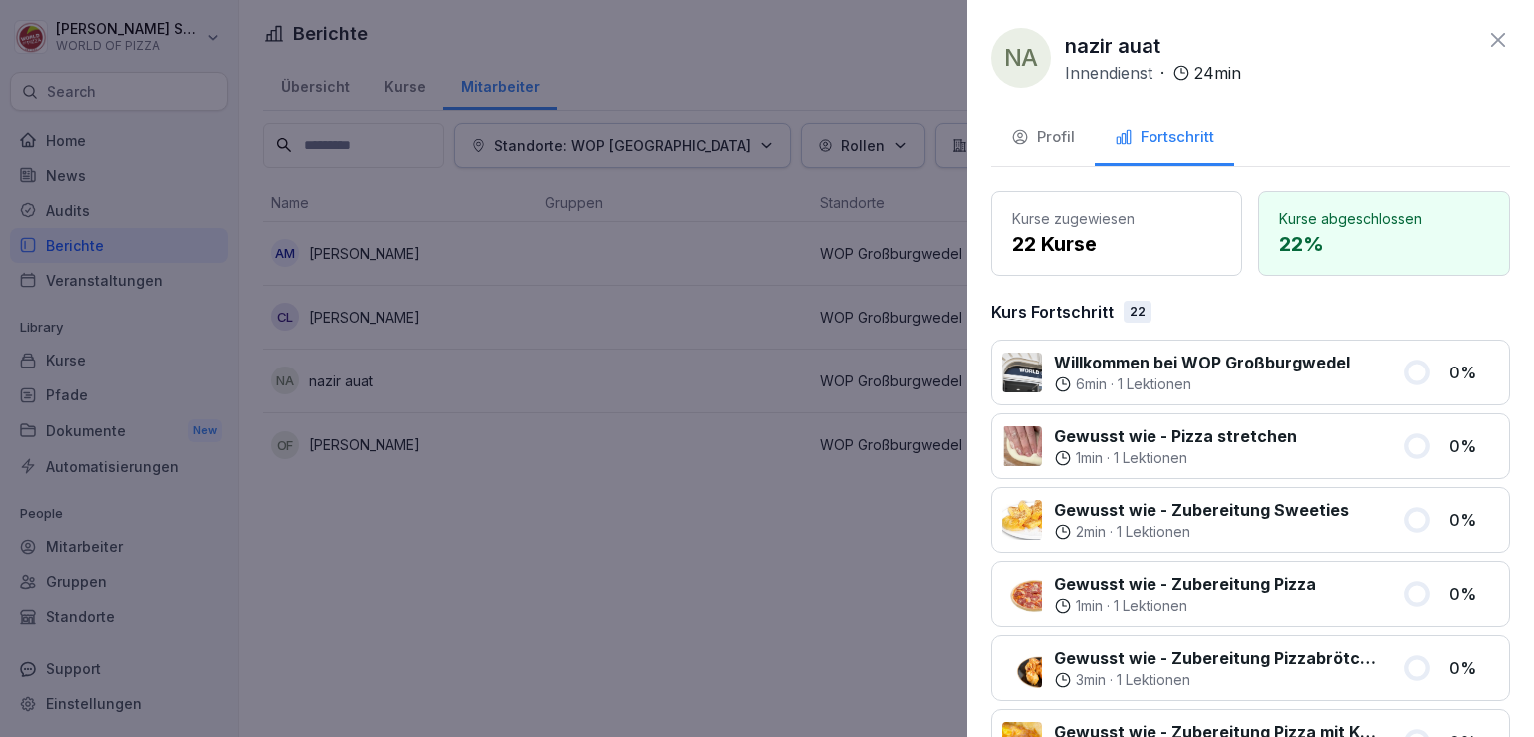
click at [1022, 139] on icon "button" at bounding box center [1019, 137] width 18 height 18
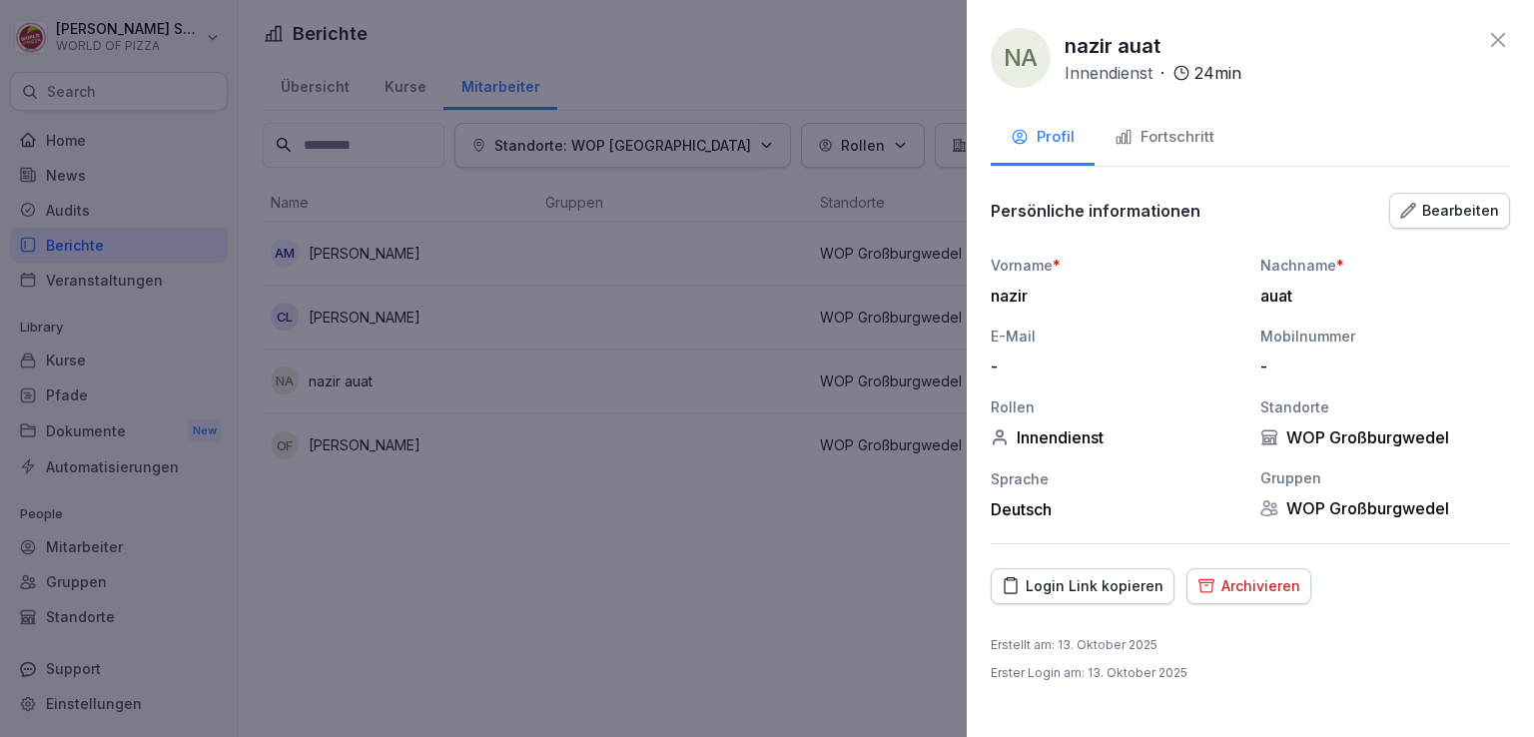
click at [1058, 584] on div "Login Link kopieren" at bounding box center [1082, 586] width 162 height 22
click at [1426, 195] on button "Bearbeiten" at bounding box center [1449, 211] width 121 height 36
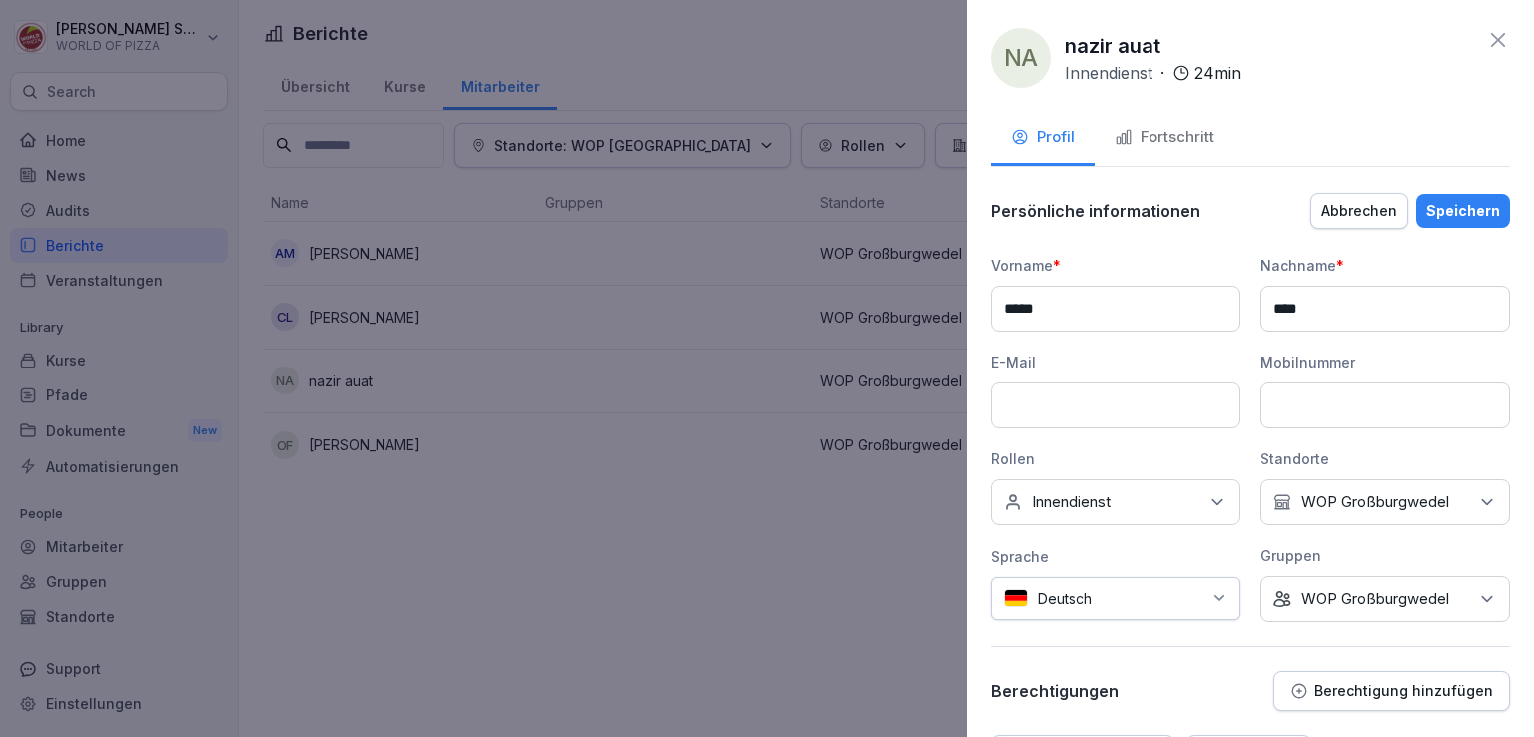
click at [1074, 418] on input at bounding box center [1115, 405] width 250 height 46
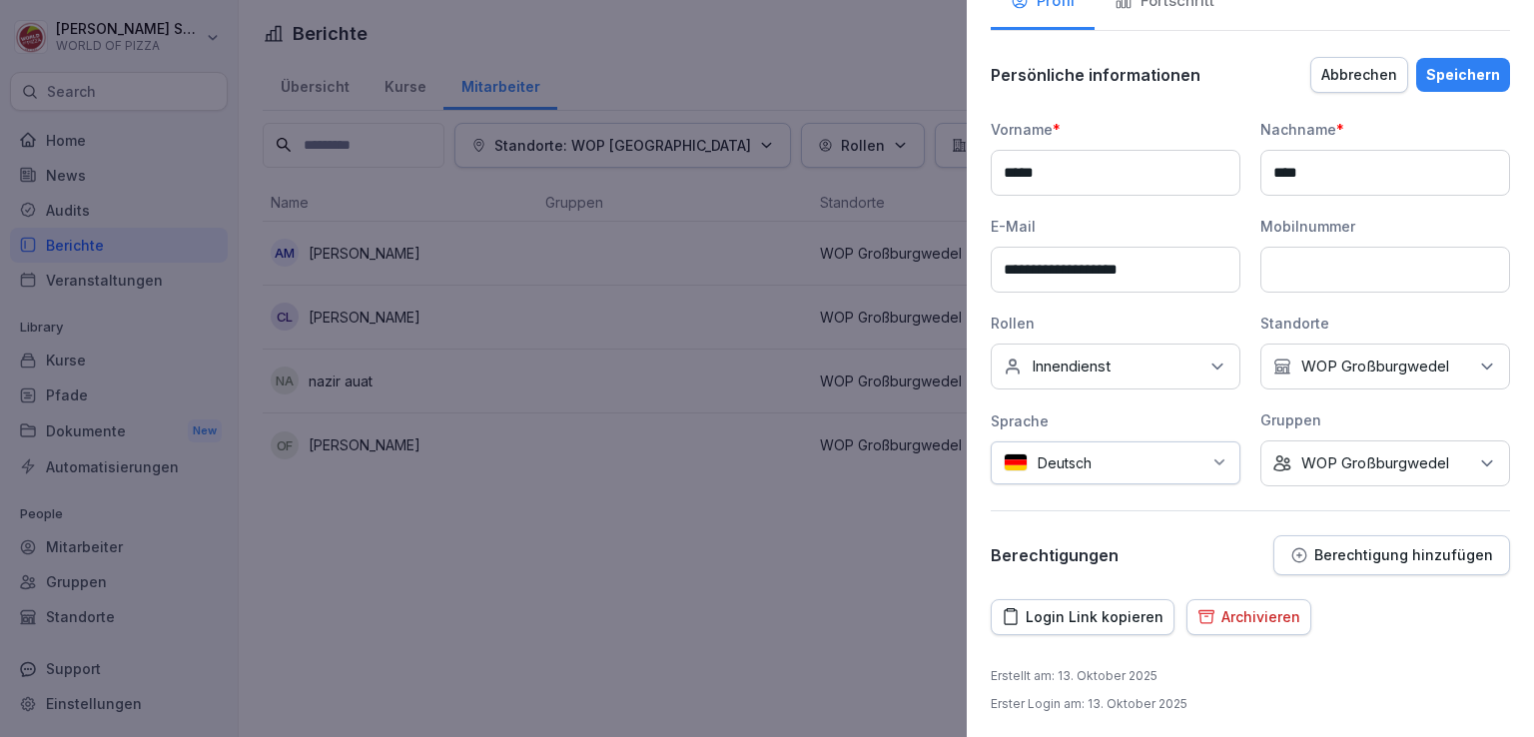
type input "**********"
click at [1426, 76] on div "Speichern" at bounding box center [1463, 75] width 74 height 22
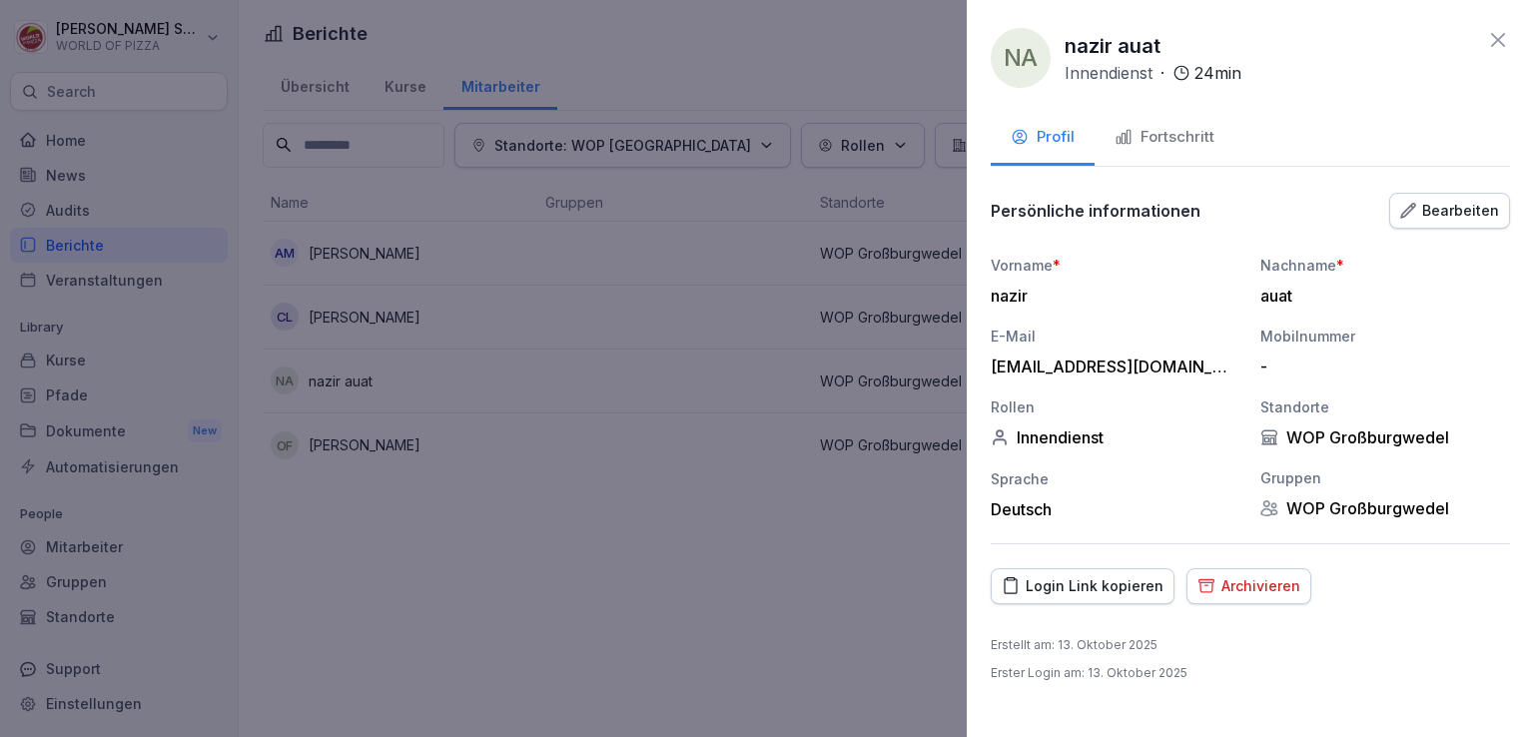
scroll to position [0, 0]
click at [1504, 37] on icon at bounding box center [1498, 40] width 24 height 24
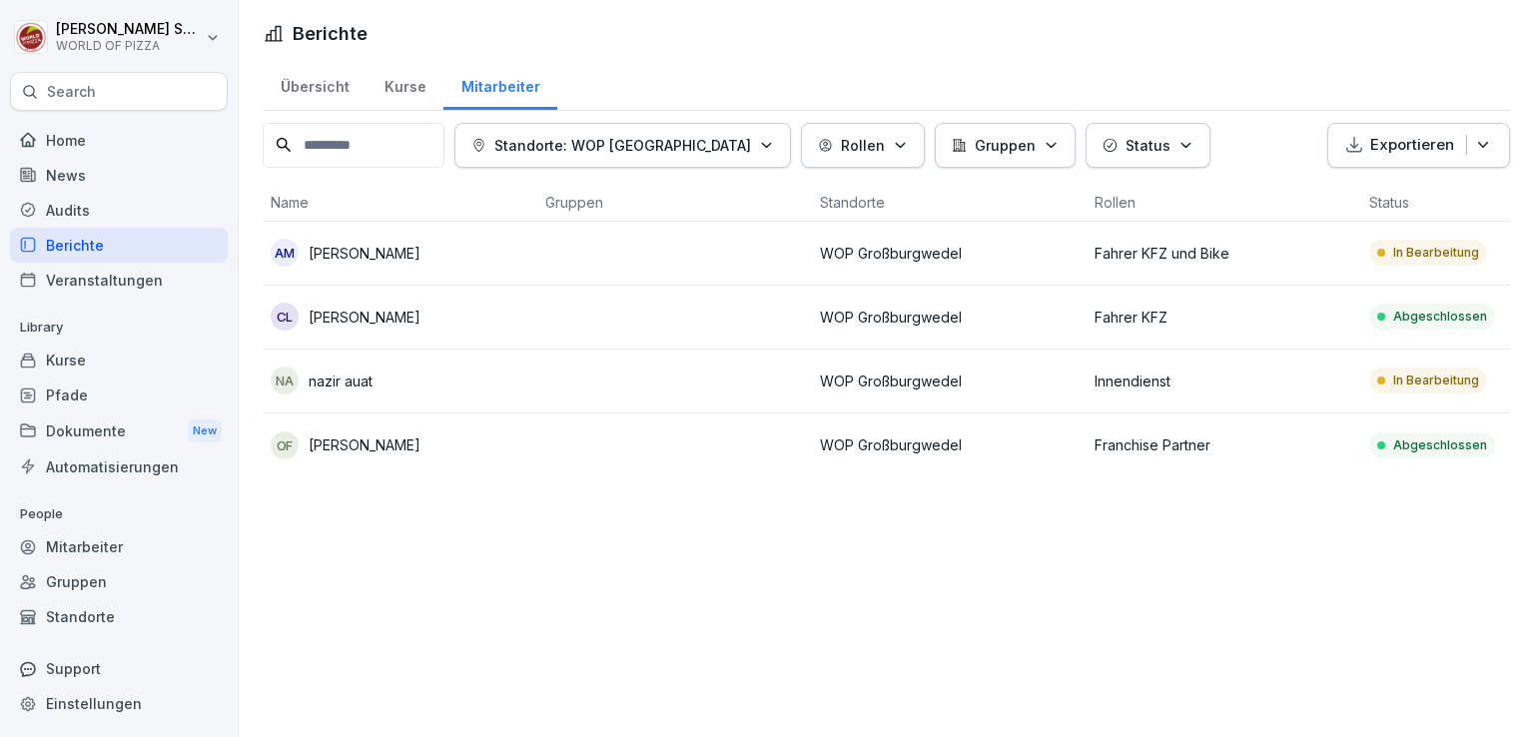
click at [499, 379] on div "na nazir auat" at bounding box center [400, 380] width 259 height 28
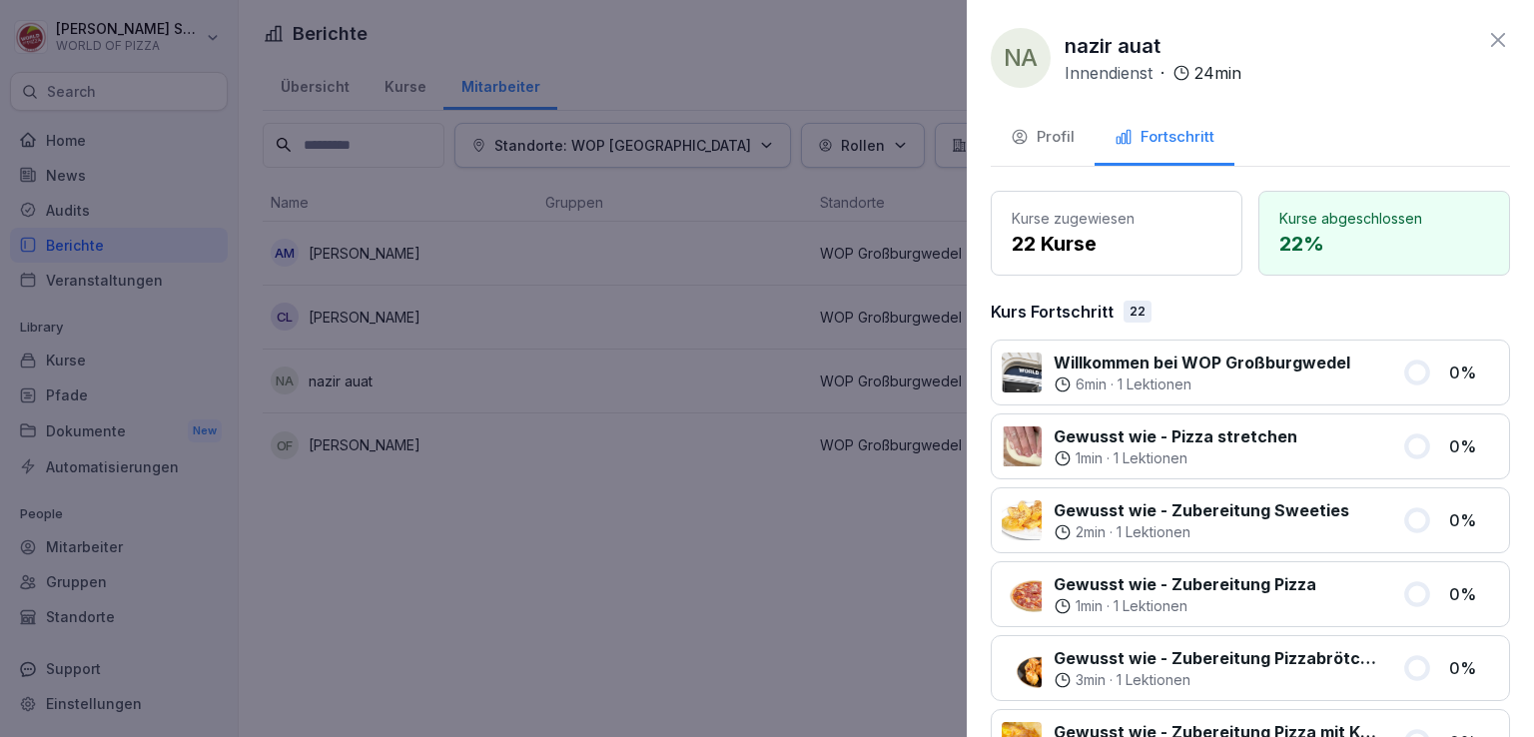
click at [1490, 39] on icon at bounding box center [1498, 40] width 24 height 24
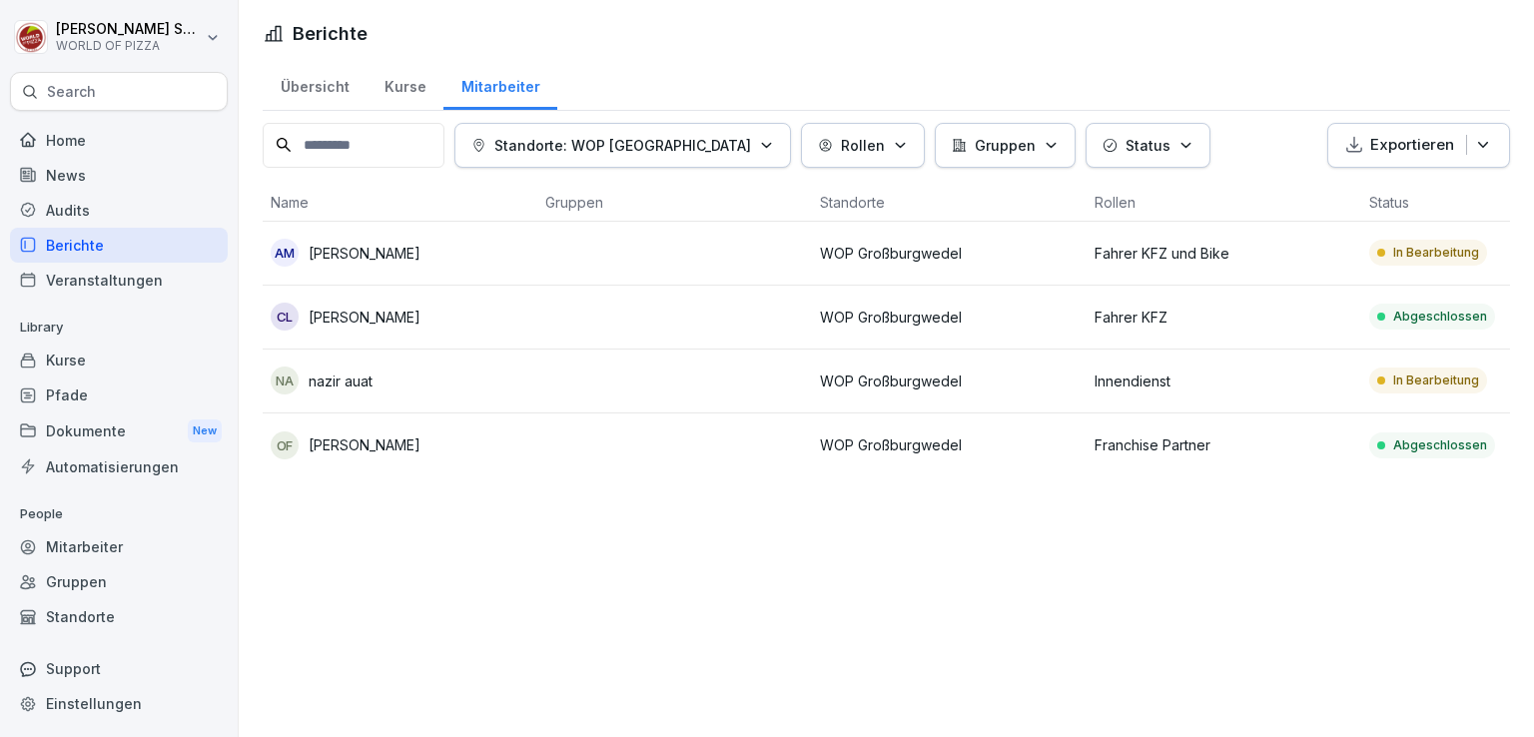
click at [434, 376] on div "na nazir auat" at bounding box center [400, 380] width 259 height 28
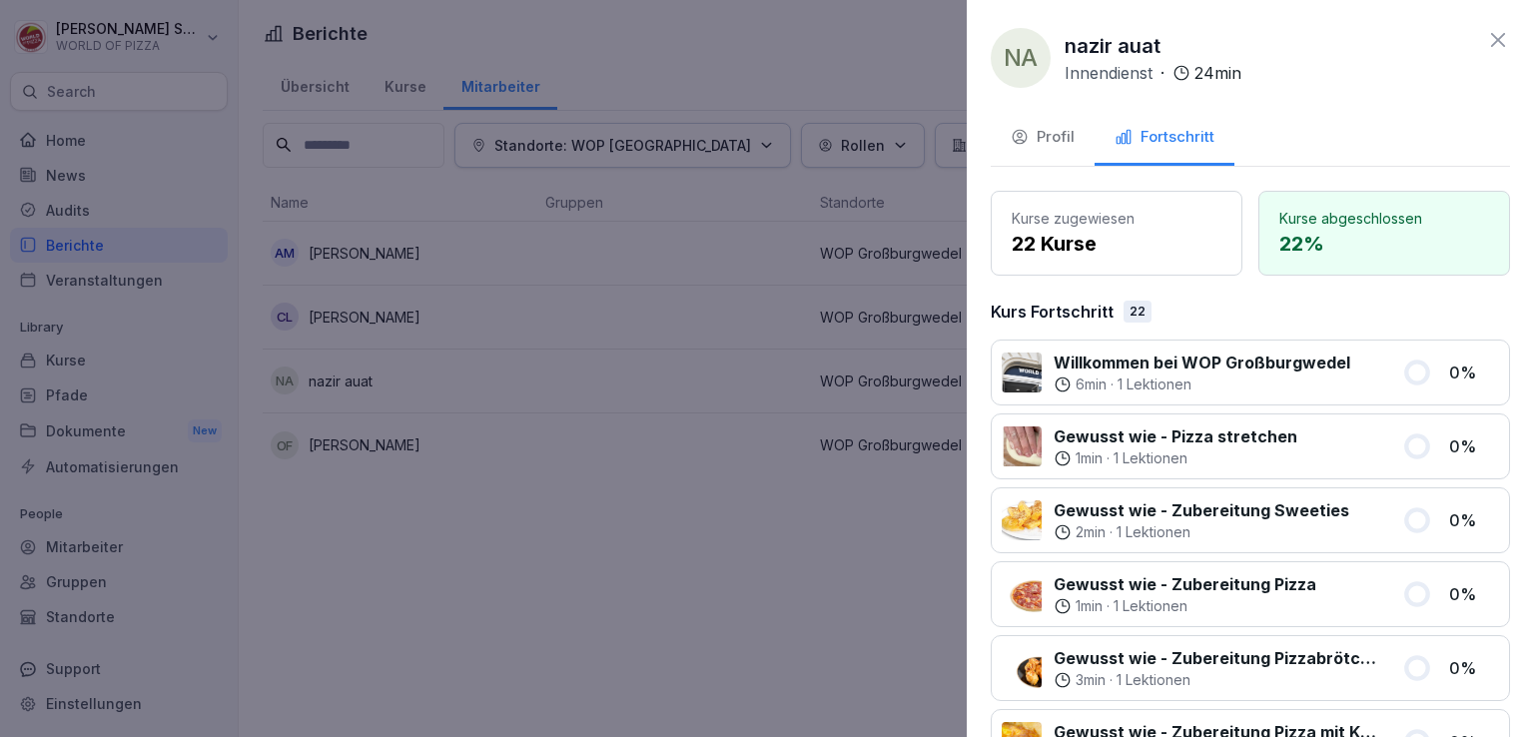
click at [1046, 142] on div "Profil" at bounding box center [1042, 137] width 64 height 23
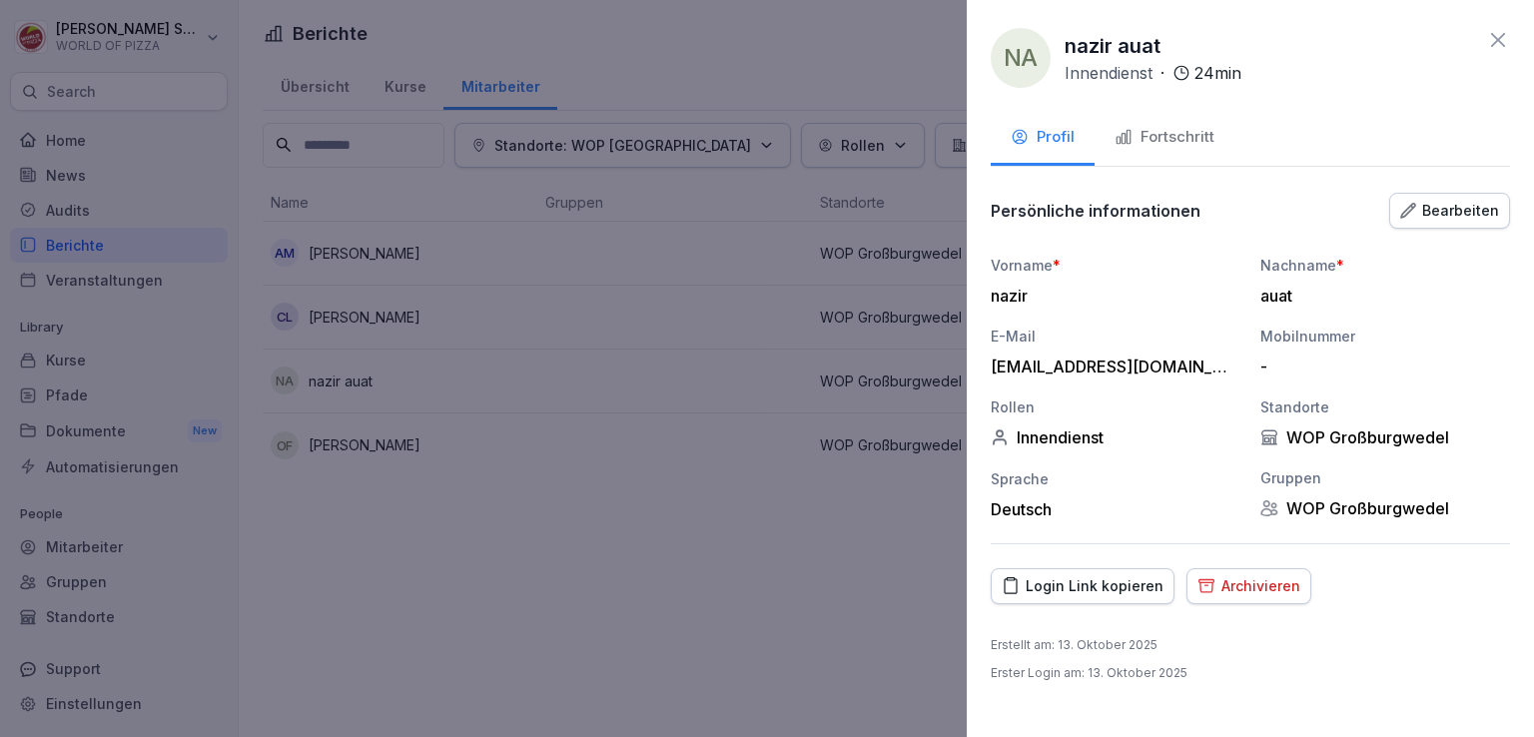
click at [1433, 213] on div "Bearbeiten" at bounding box center [1449, 211] width 99 height 22
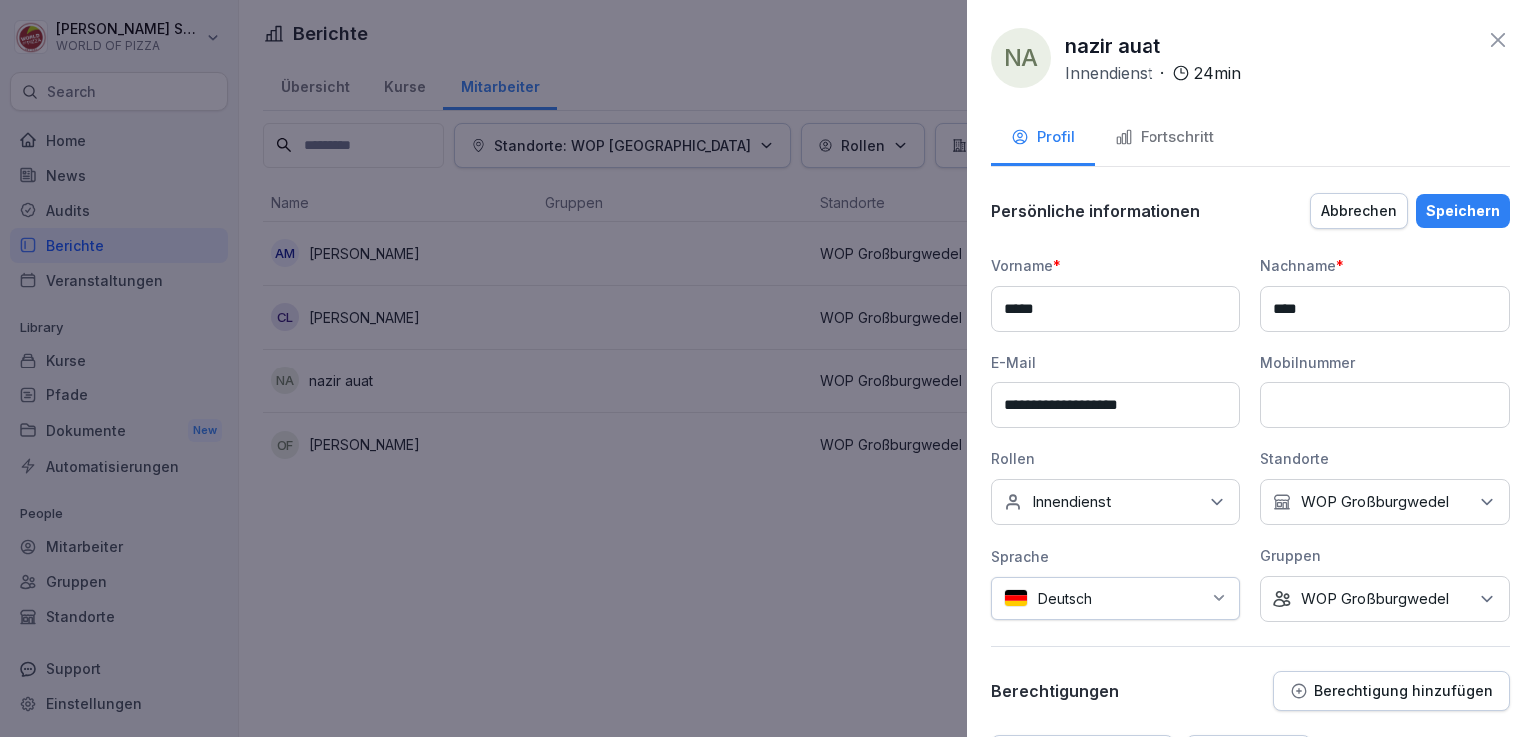
click at [1035, 412] on input "**********" at bounding box center [1115, 405] width 250 height 46
type input "**********"
click at [1448, 196] on button "Speichern" at bounding box center [1463, 211] width 94 height 34
click at [1452, 207] on div "Speichern" at bounding box center [1463, 211] width 74 height 22
drag, startPoint x: 1183, startPoint y: 394, endPoint x: 994, endPoint y: 403, distance: 188.9
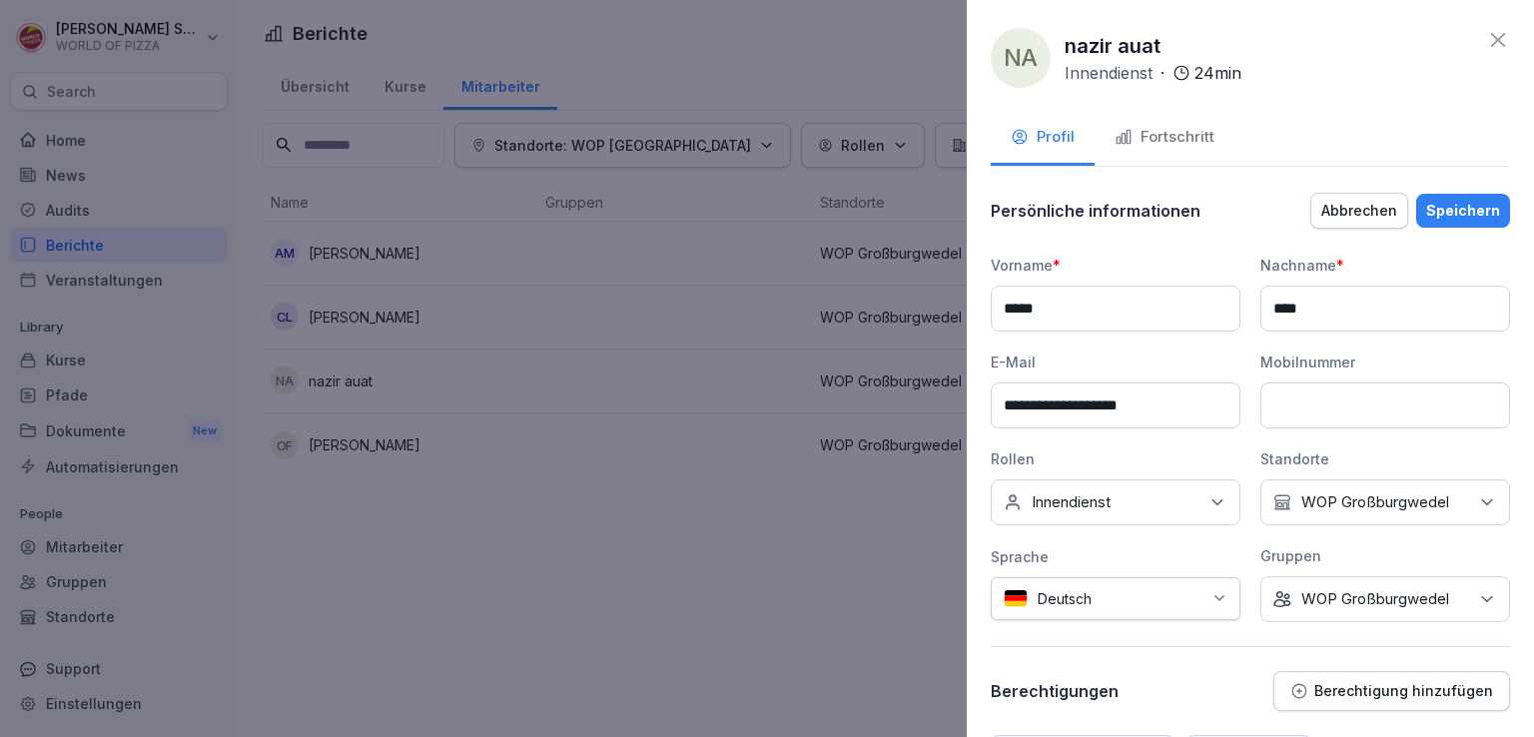
click at [994, 403] on input "**********" at bounding box center [1115, 405] width 250 height 46
paste input "**********"
type input "**********"
click at [1008, 407] on input "**********" at bounding box center [1115, 405] width 250 height 46
click at [1455, 201] on div "Speichern" at bounding box center [1463, 211] width 74 height 22
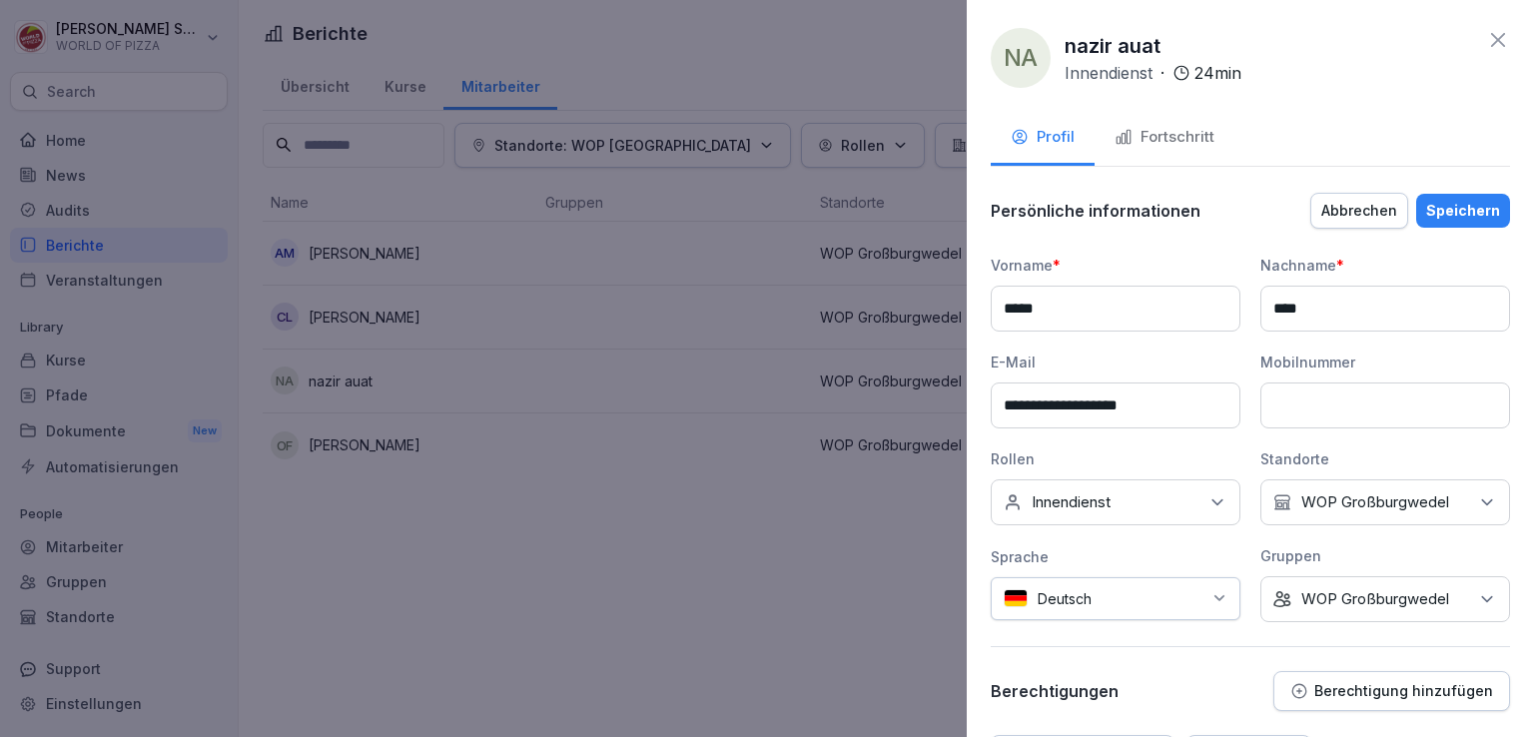
click at [1455, 201] on div "Speichern" at bounding box center [1463, 211] width 74 height 22
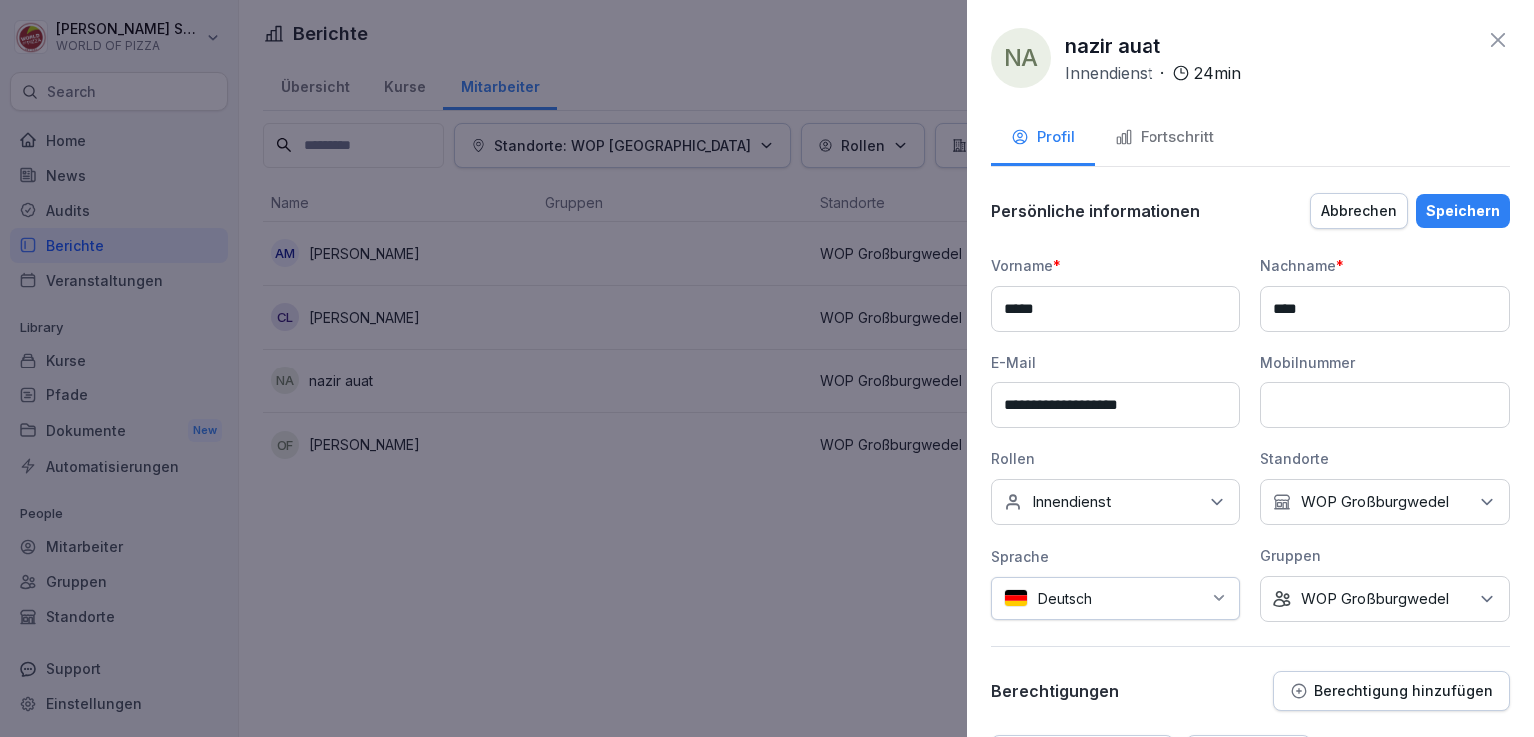
click at [1455, 201] on div "Speichern" at bounding box center [1463, 211] width 74 height 22
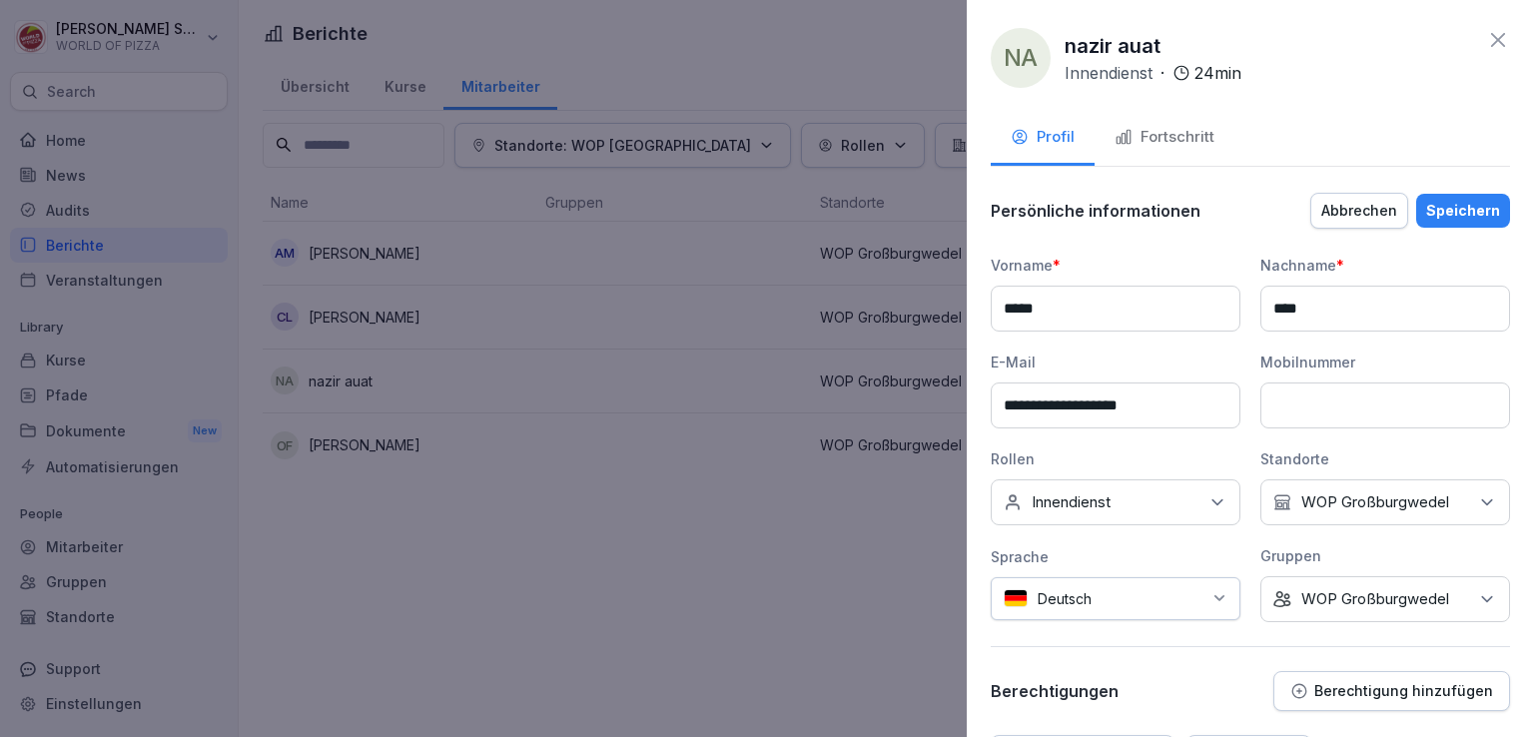
click at [1455, 201] on div "Speichern" at bounding box center [1463, 211] width 74 height 22
click at [1387, 213] on button "Abbrechen" at bounding box center [1359, 211] width 98 height 36
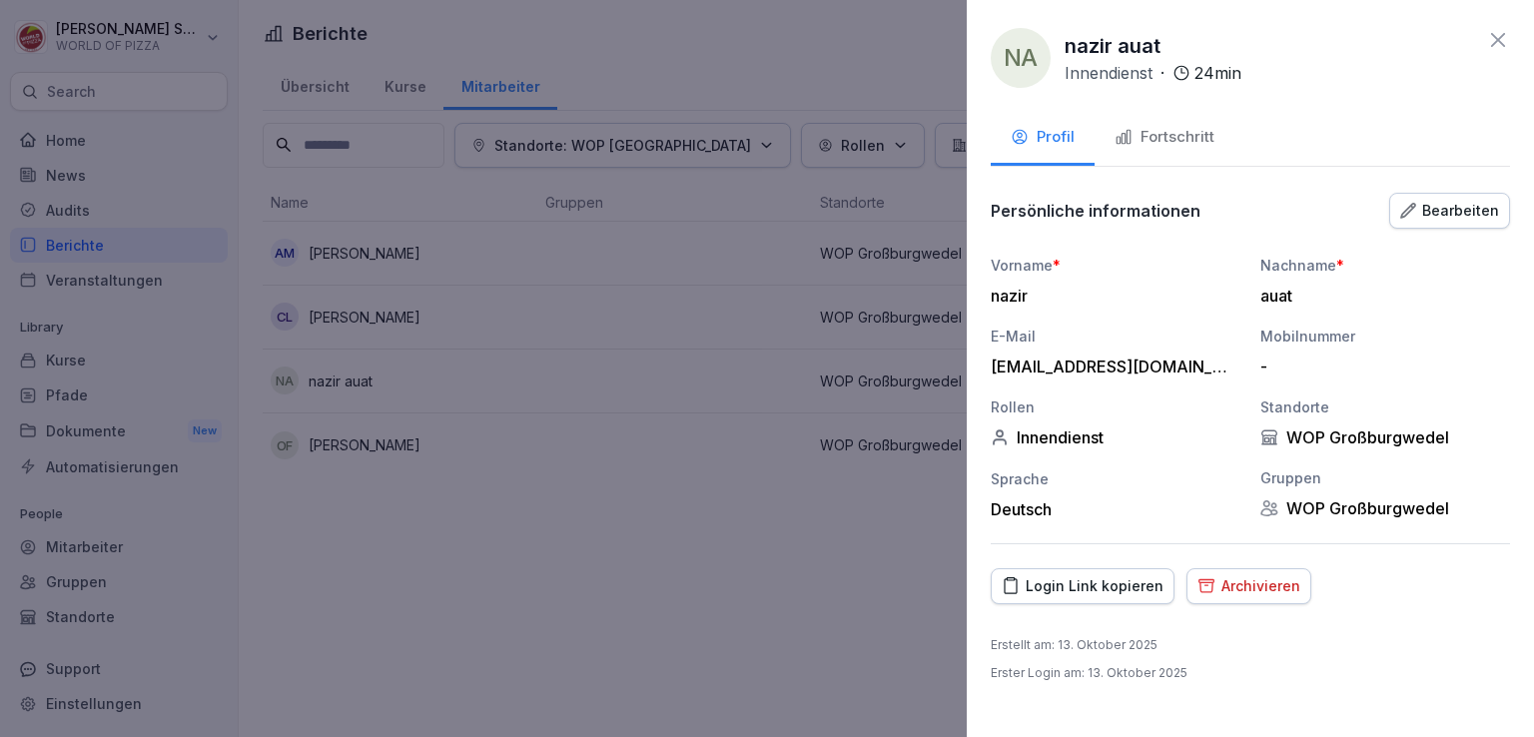
click at [1450, 202] on div "Bearbeiten" at bounding box center [1449, 211] width 99 height 22
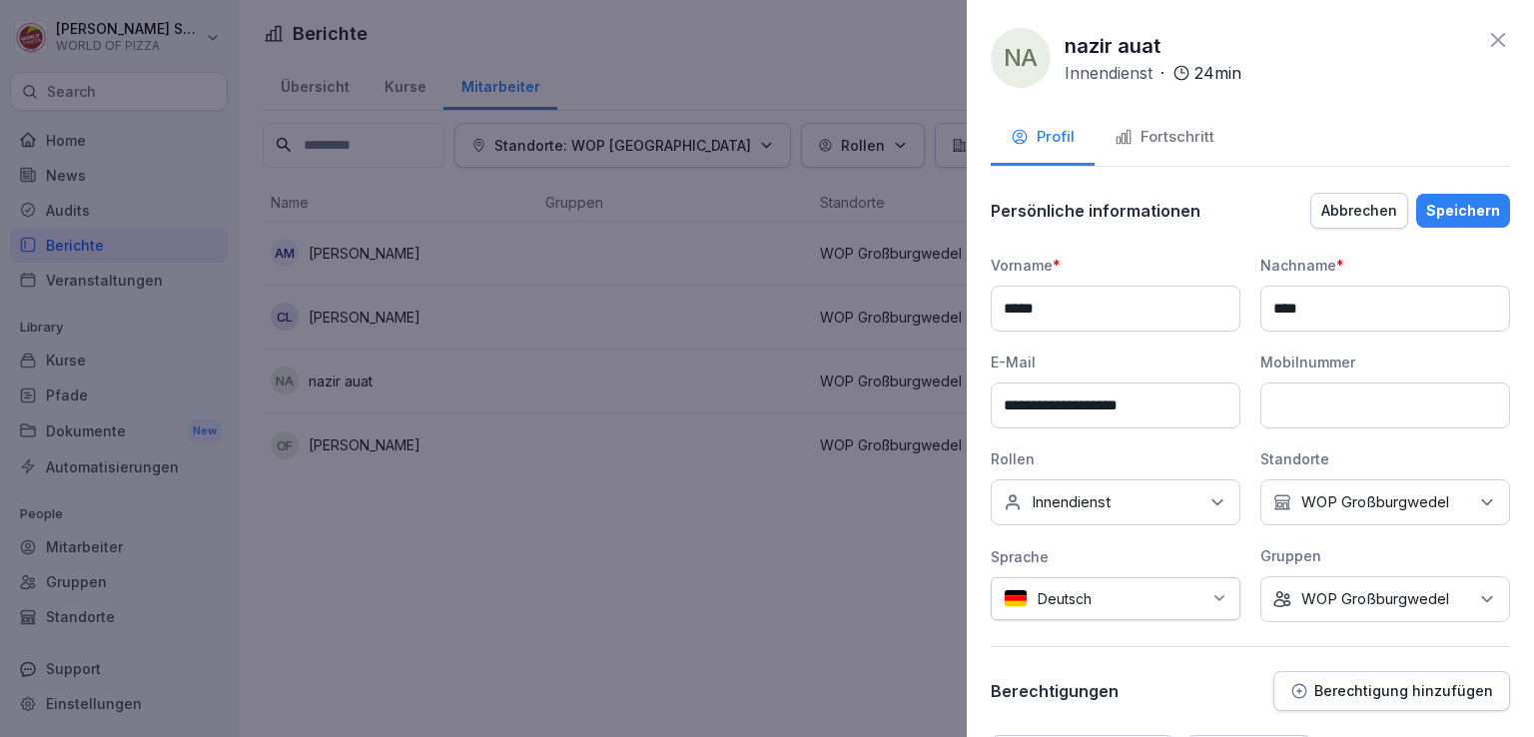
click at [1068, 399] on input "**********" at bounding box center [1115, 405] width 250 height 46
type input "**********"
click at [1467, 194] on button "Speichern" at bounding box center [1463, 211] width 94 height 34
click at [1466, 197] on button "Speichern" at bounding box center [1463, 211] width 94 height 34
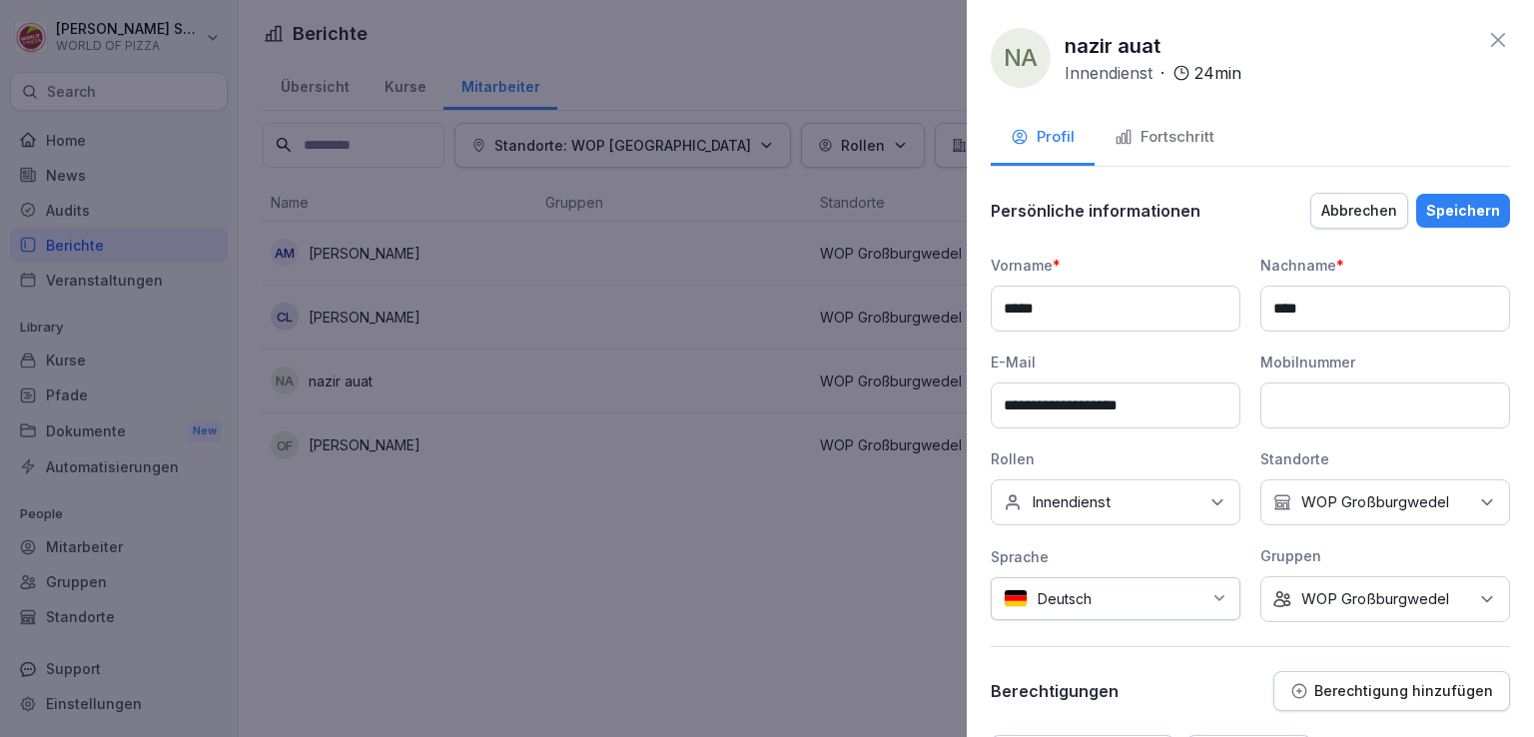
click at [1494, 36] on icon at bounding box center [1498, 40] width 24 height 24
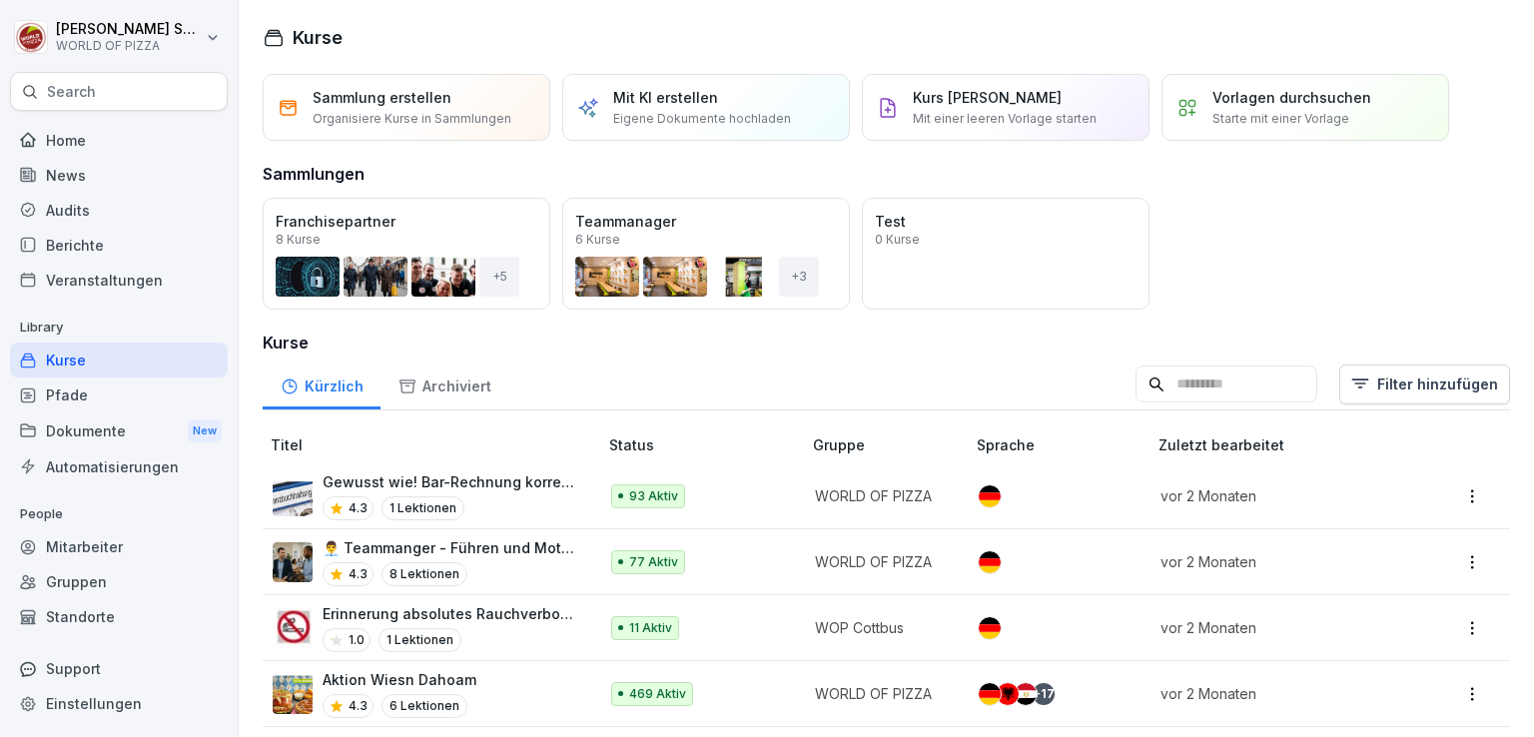
click at [135, 195] on div "Audits" at bounding box center [119, 210] width 218 height 35
